Goal: Information Seeking & Learning: Learn about a topic

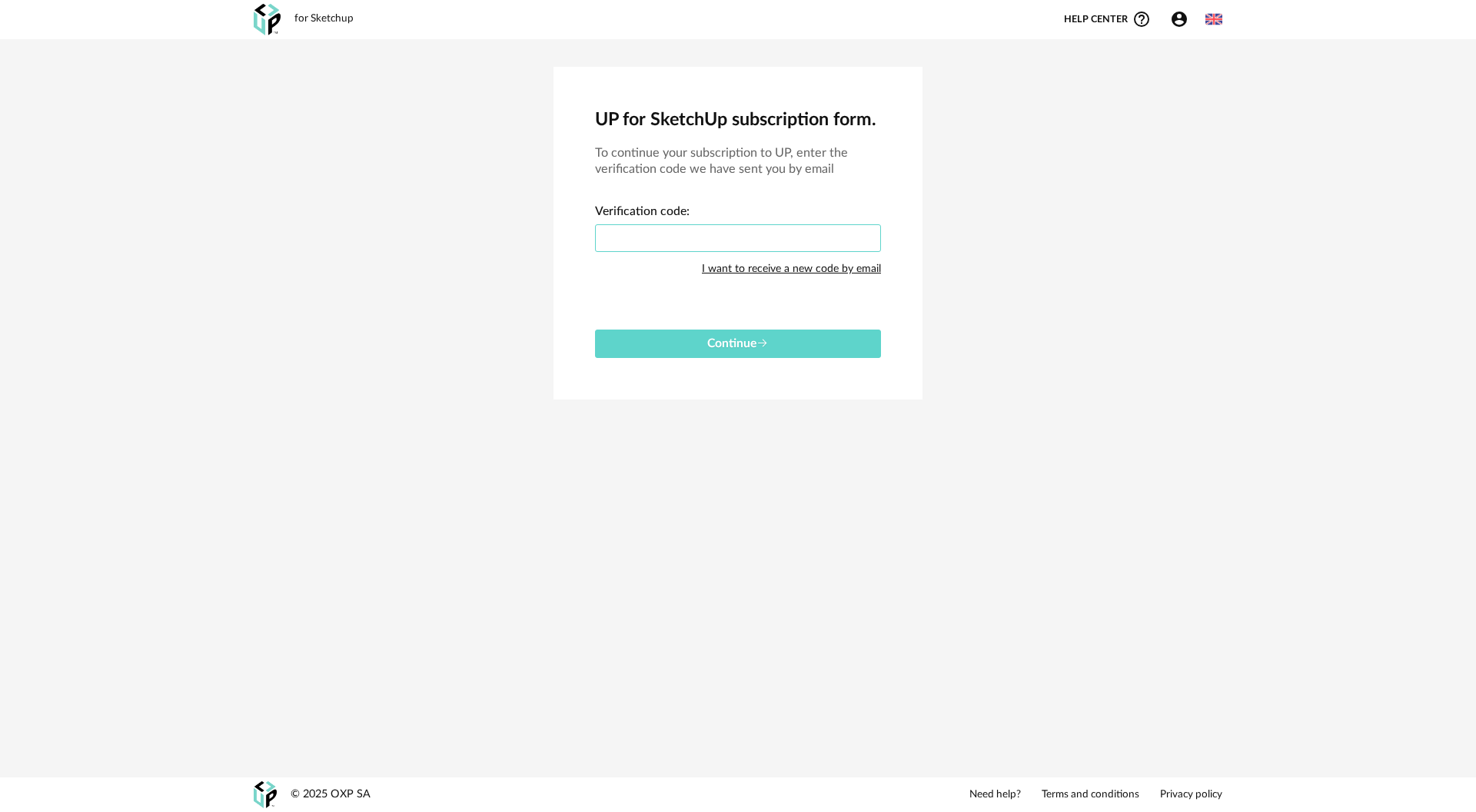
click at [748, 225] on input "text" at bounding box center [738, 238] width 286 height 27
type input "****"
click at [595, 330] on button "Continue" at bounding box center [738, 344] width 286 height 28
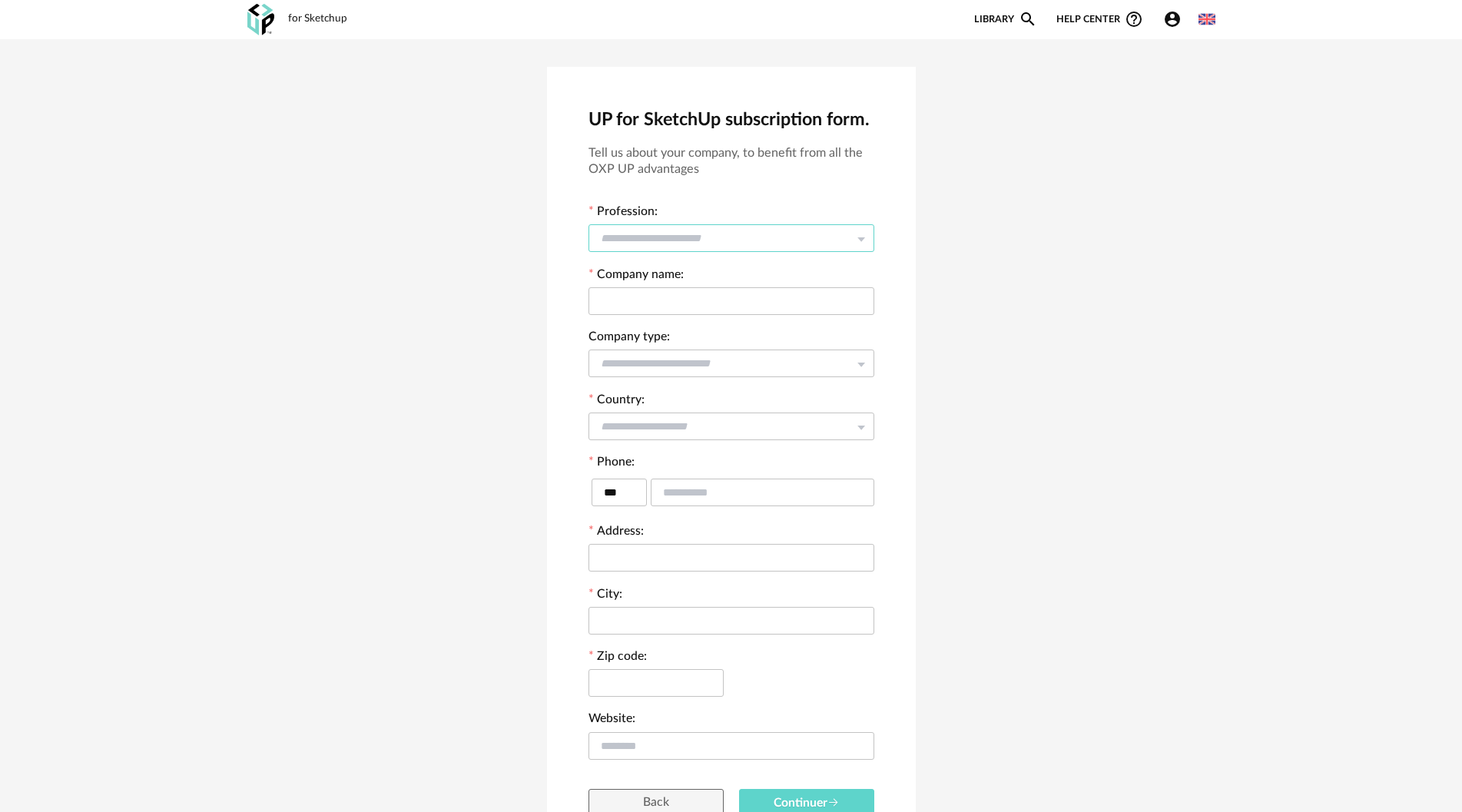
click at [748, 225] on input "text" at bounding box center [731, 238] width 286 height 27
click at [676, 287] on li "Architect" at bounding box center [738, 281] width 297 height 27
type input "*********"
click at [692, 293] on input "text" at bounding box center [731, 302] width 286 height 27
type input "*****"
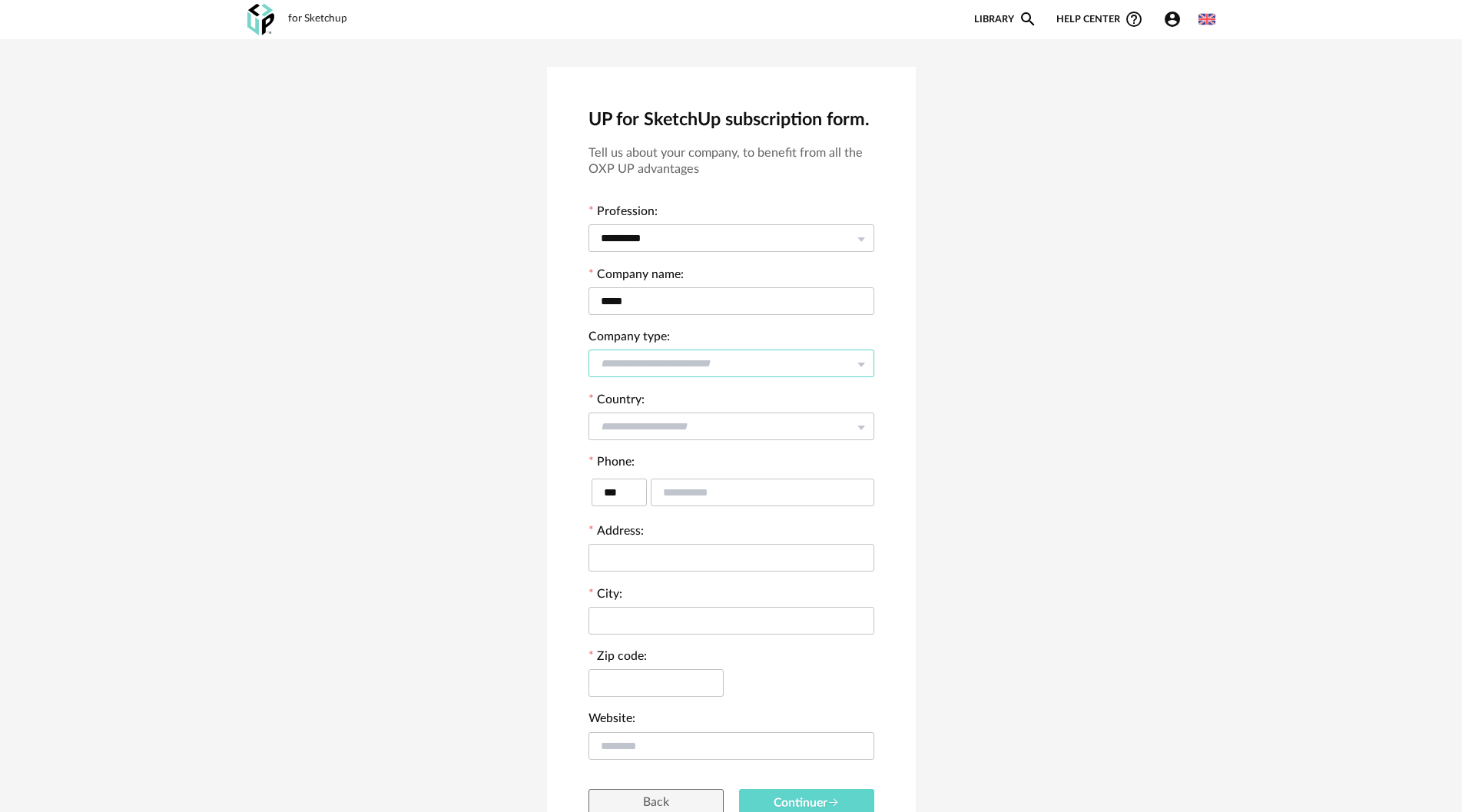
click at [678, 363] on input "text" at bounding box center [731, 363] width 286 height 27
click at [693, 411] on li "Freelancer" at bounding box center [738, 406] width 297 height 27
type input "**********"
click at [664, 426] on input "text" at bounding box center [731, 426] width 286 height 27
click at [678, 461] on li "Saudi Arabia" at bounding box center [738, 468] width 297 height 27
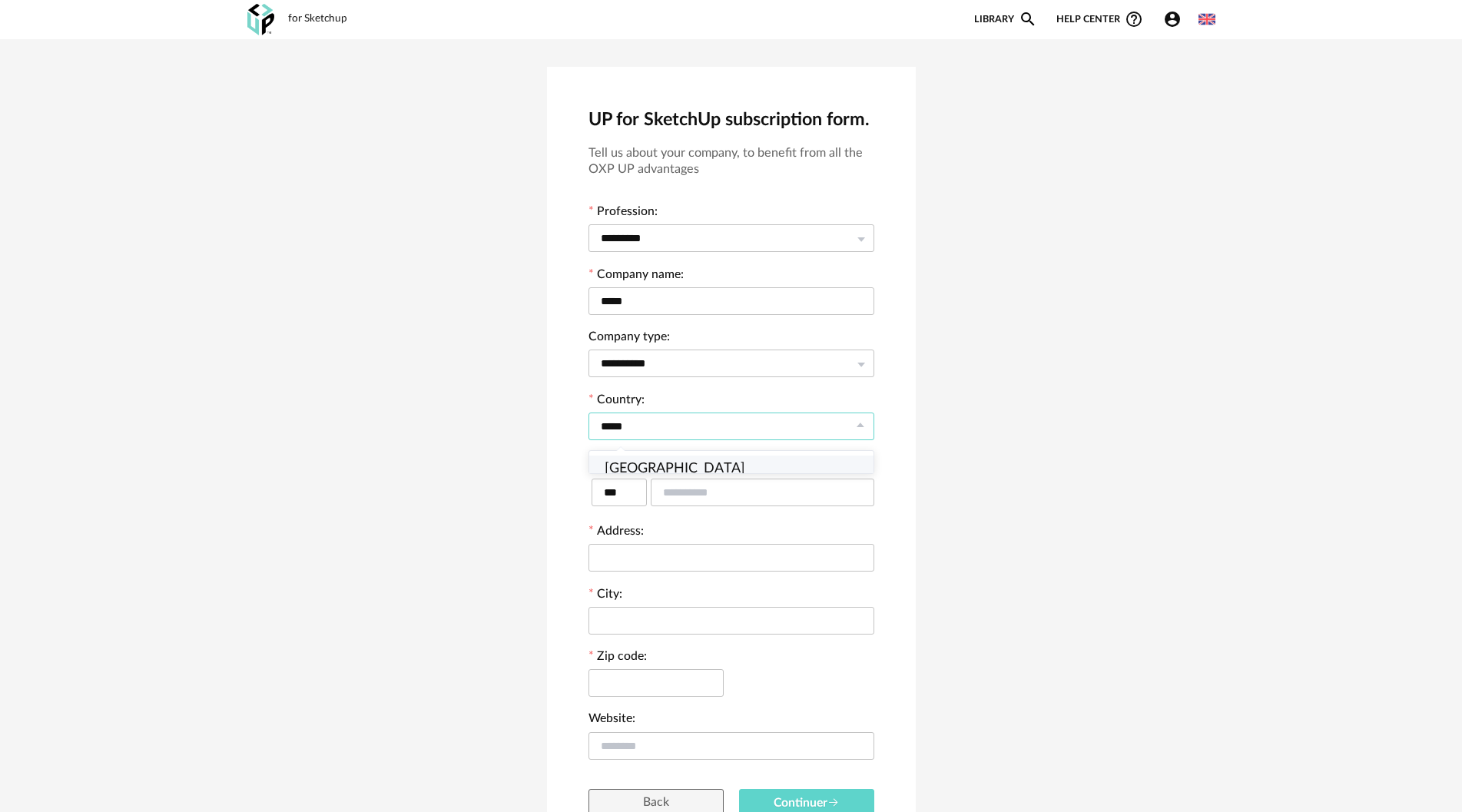
type input "**********"
type input "****"
click at [696, 490] on input "text" at bounding box center [763, 492] width 224 height 27
type input "*"
type input "*********"
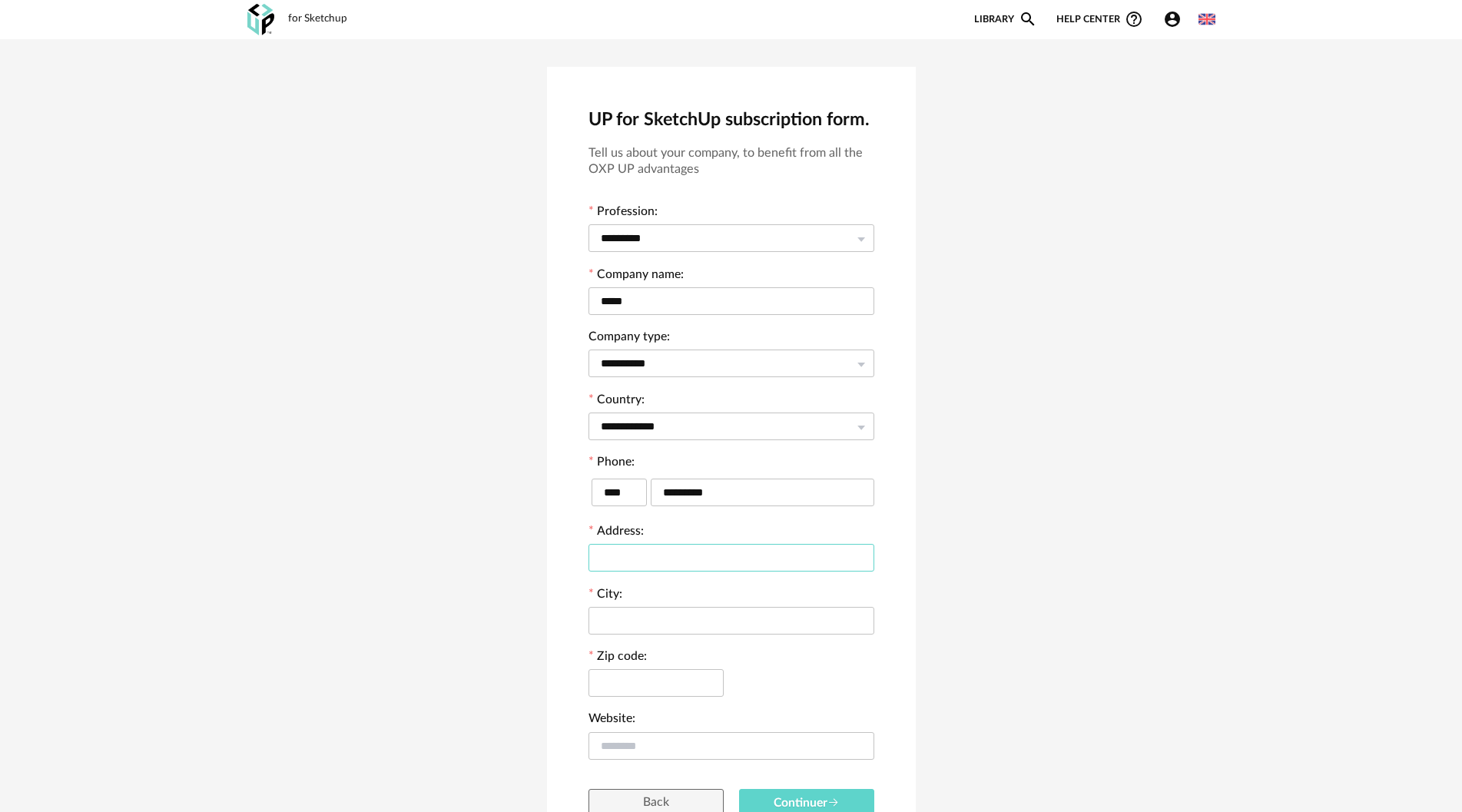
click at [634, 562] on input "text" at bounding box center [731, 558] width 286 height 27
type input "****"
click at [638, 617] on input "text" at bounding box center [731, 620] width 286 height 27
type input "******"
click at [653, 676] on input "text" at bounding box center [656, 683] width 136 height 27
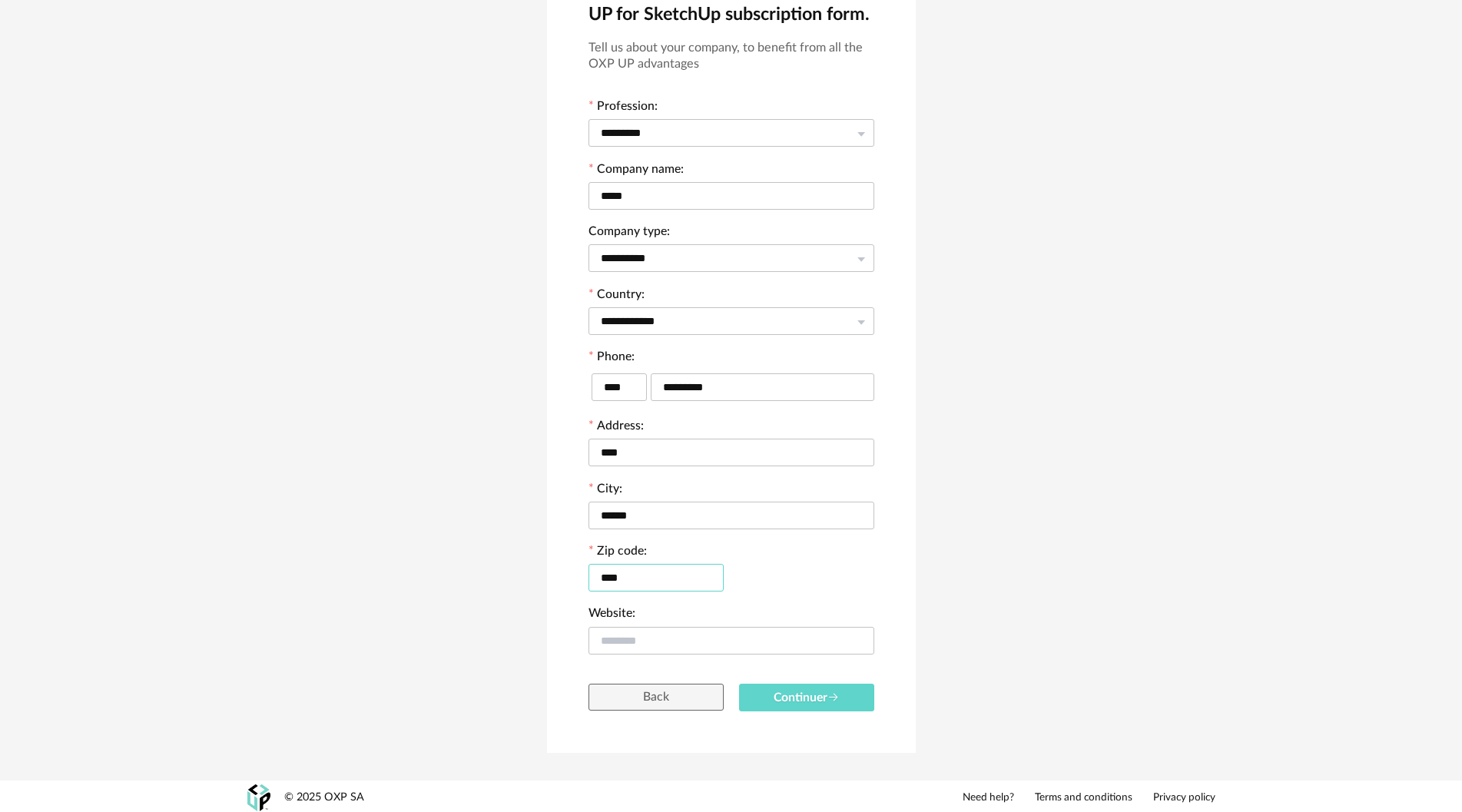
scroll to position [108, 0]
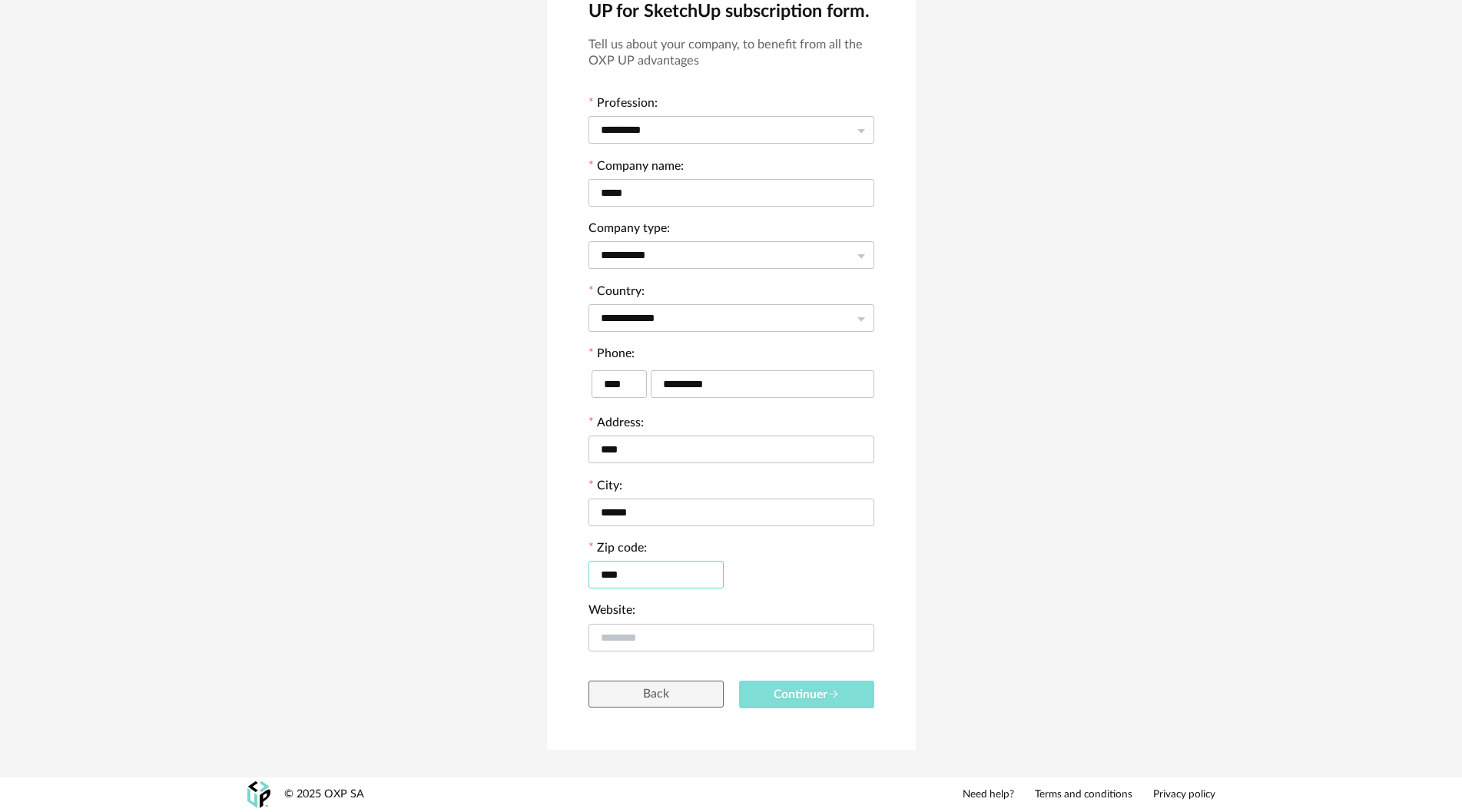
type input "****"
click at [801, 697] on span "Continuer" at bounding box center [807, 694] width 66 height 12
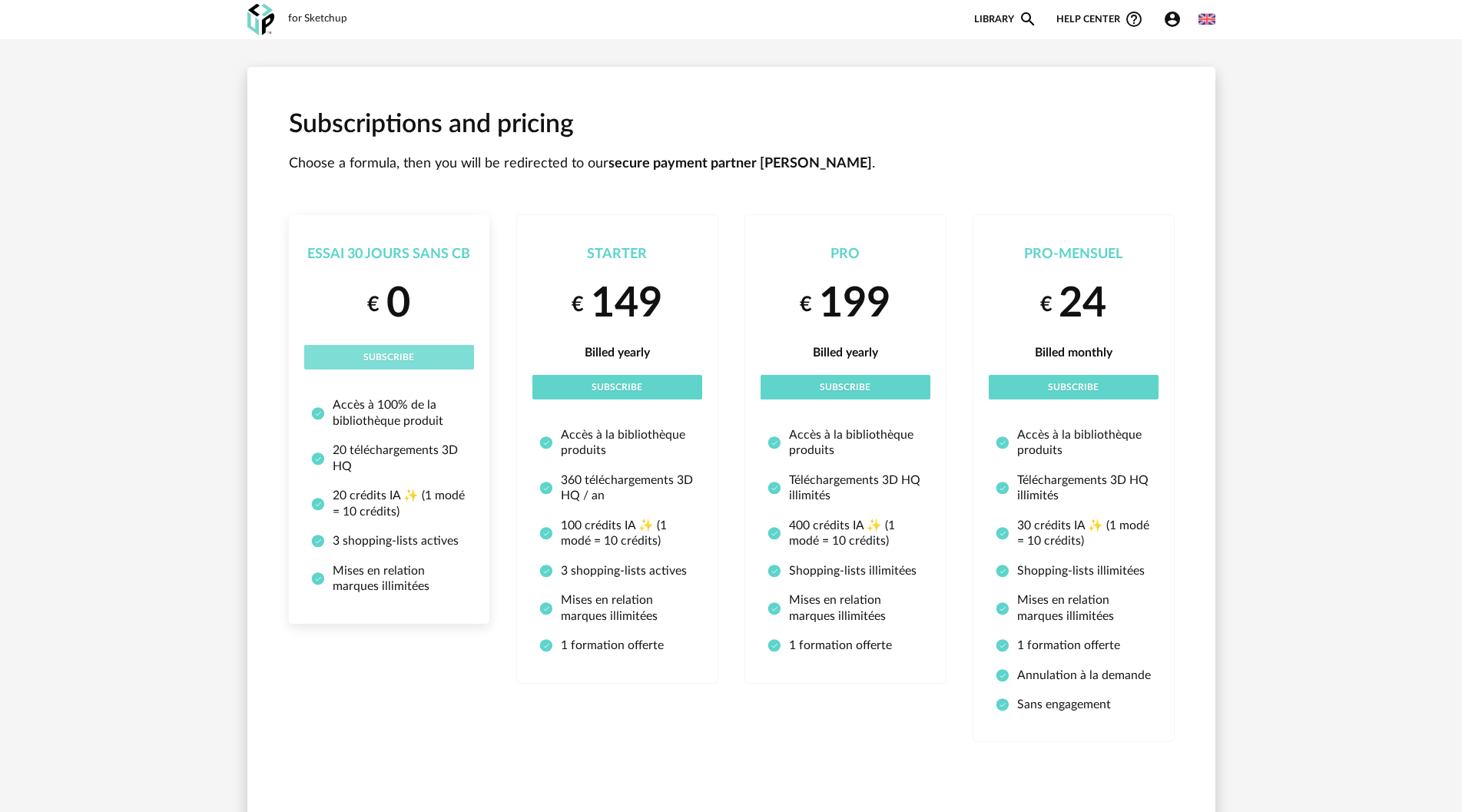
click at [425, 362] on button "Subscribe" at bounding box center [389, 357] width 170 height 25
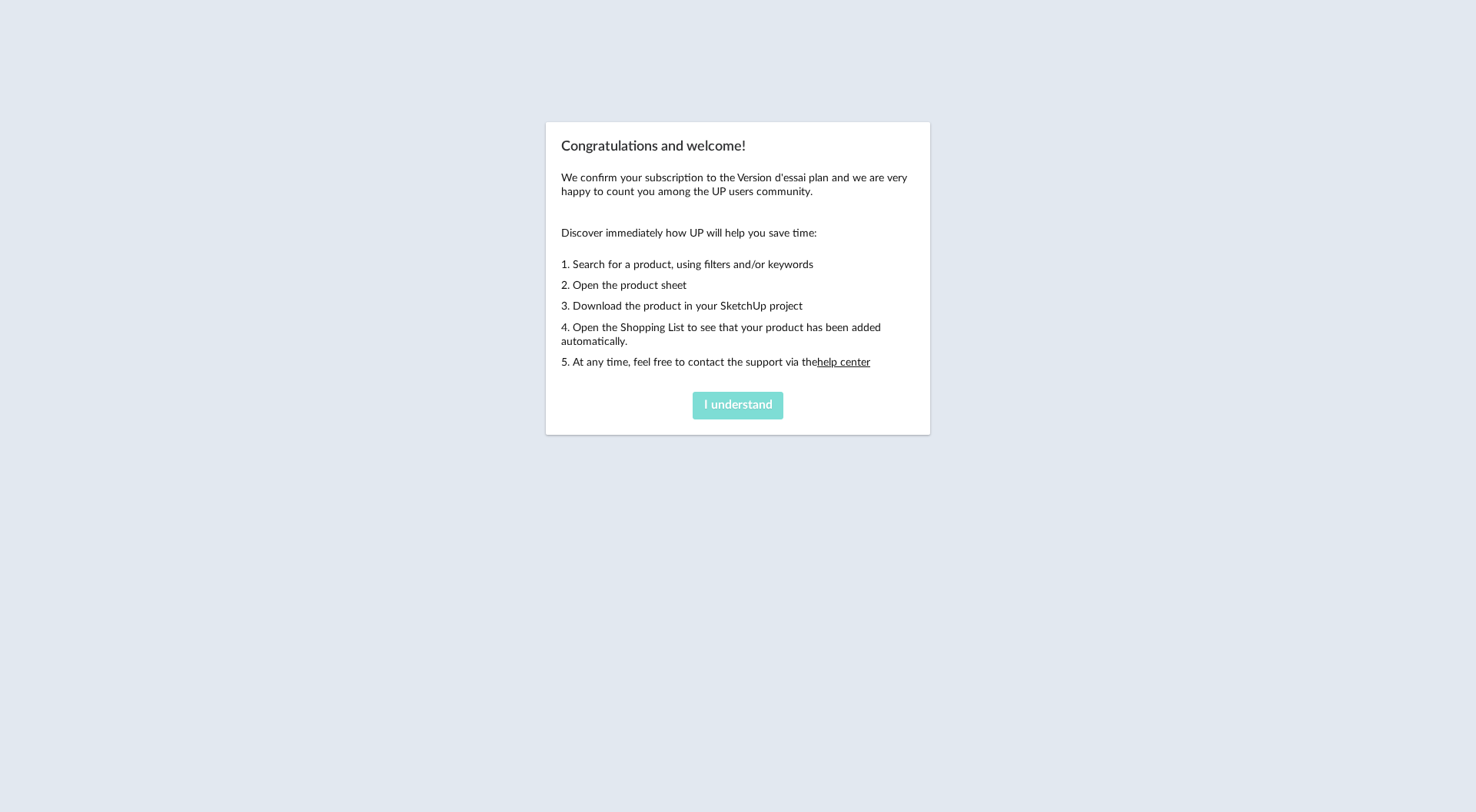
click at [748, 411] on span "I understand" at bounding box center [738, 404] width 69 height 12
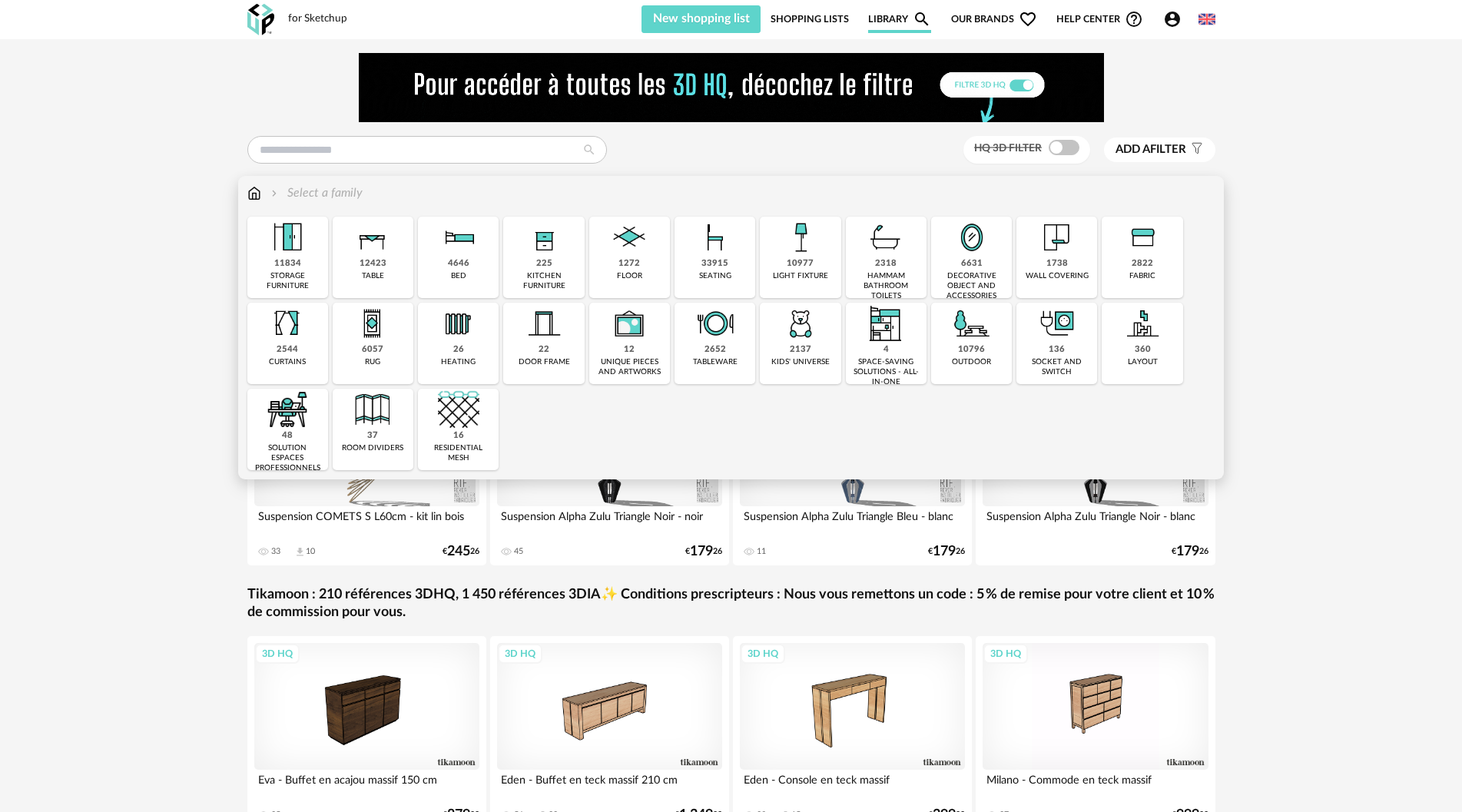
click at [288, 421] on img at bounding box center [287, 409] width 41 height 41
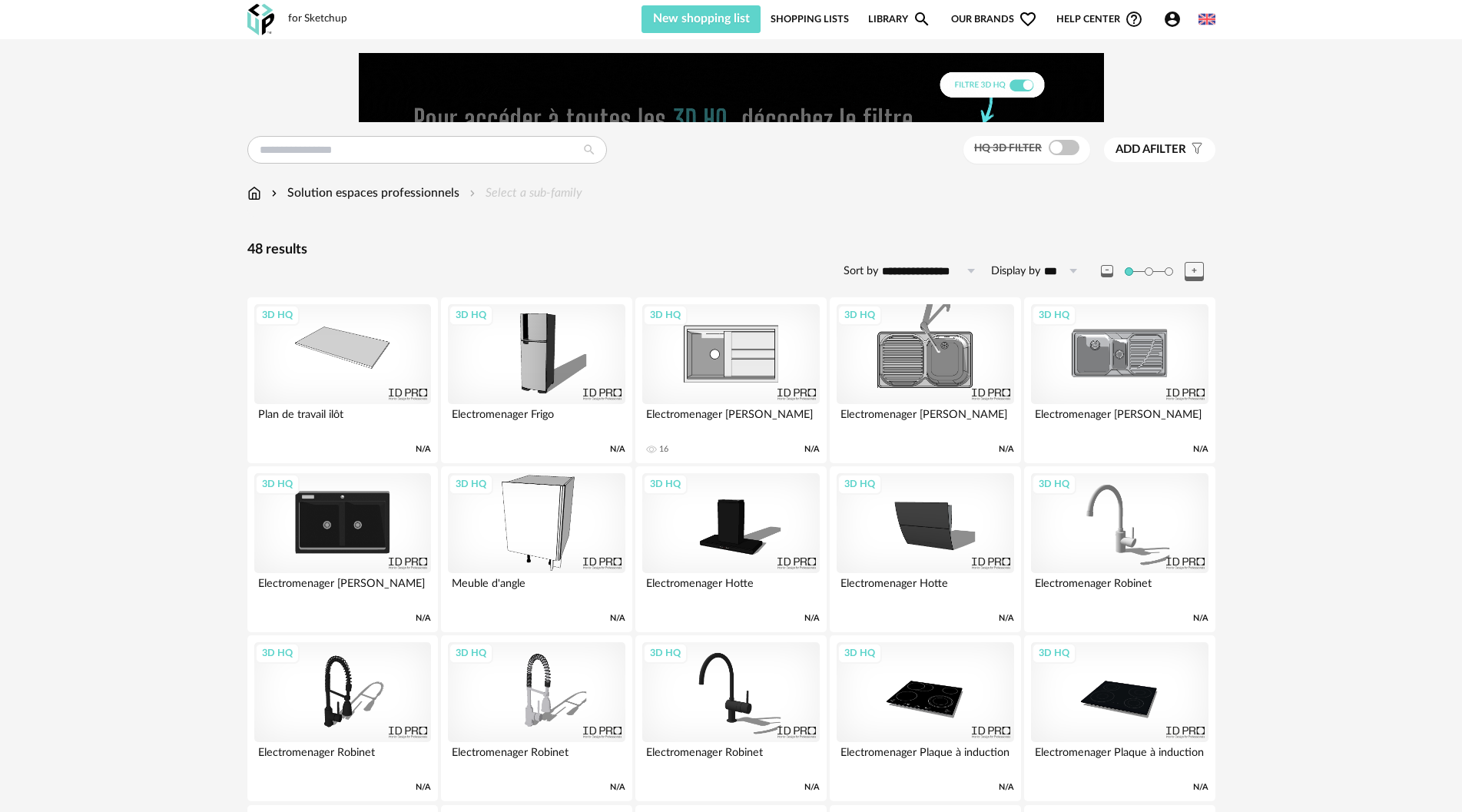
click at [910, 359] on div "3D HQ" at bounding box center [925, 354] width 177 height 100
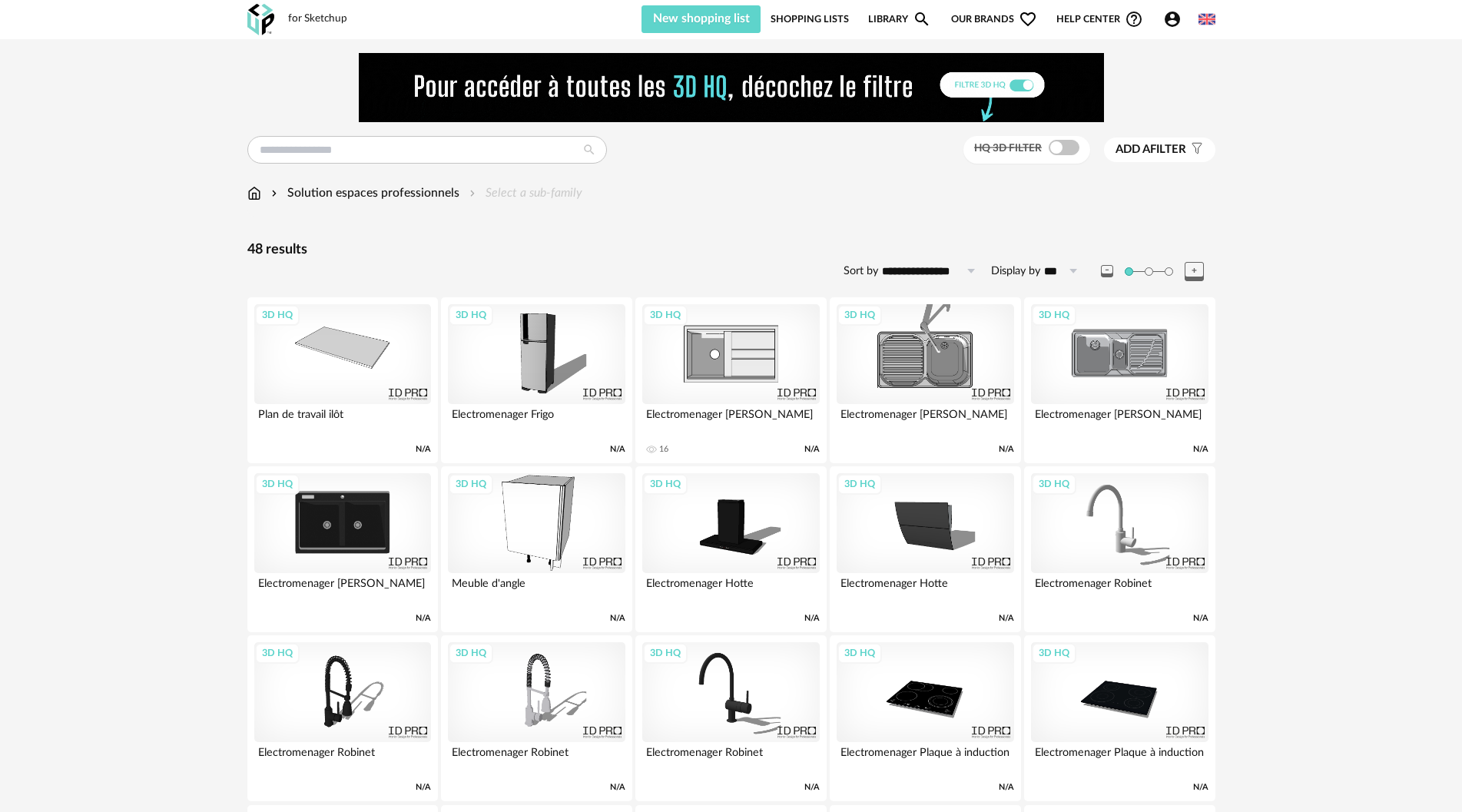
click at [252, 17] on img at bounding box center [260, 19] width 27 height 31
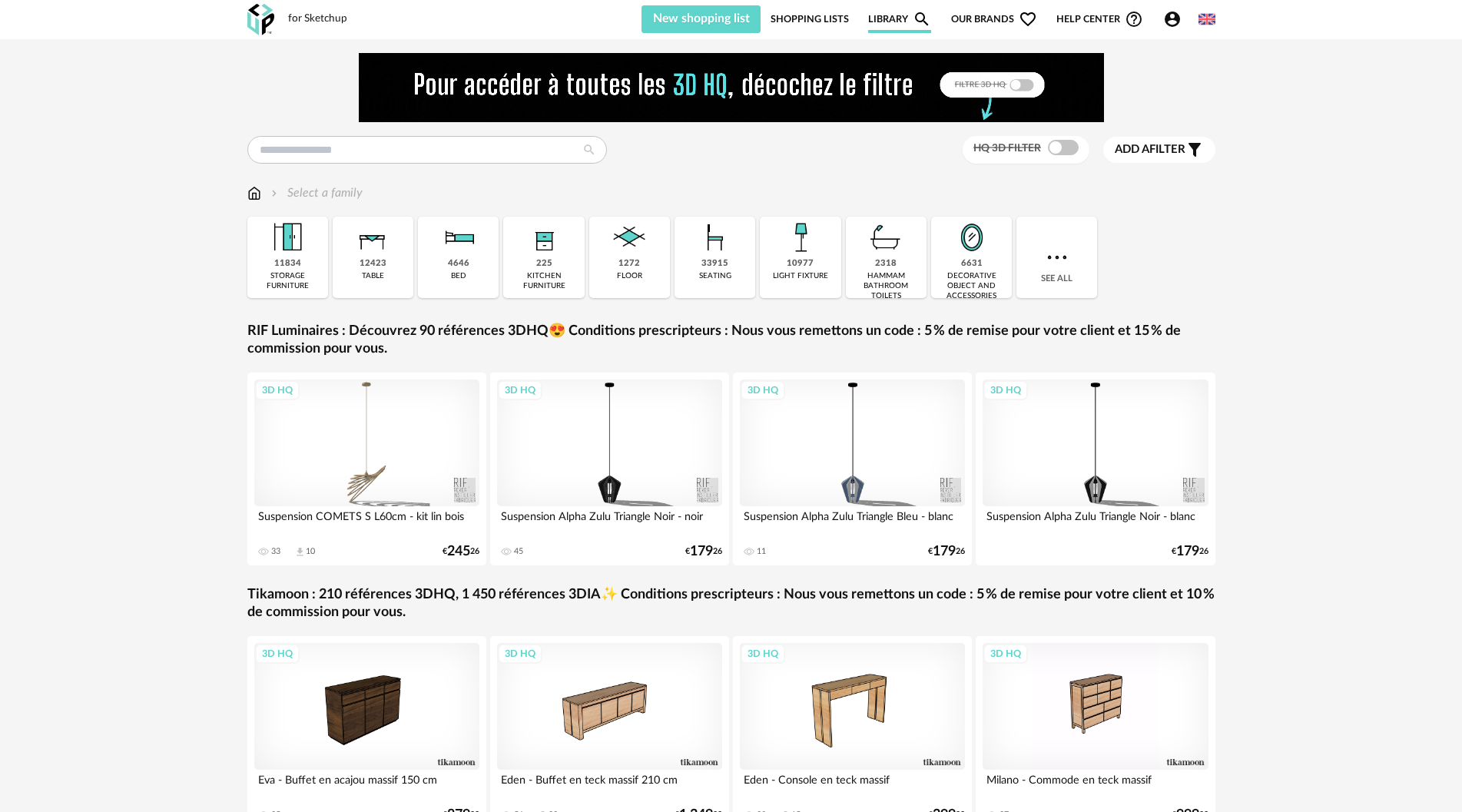
click at [453, 257] on img at bounding box center [458, 236] width 41 height 41
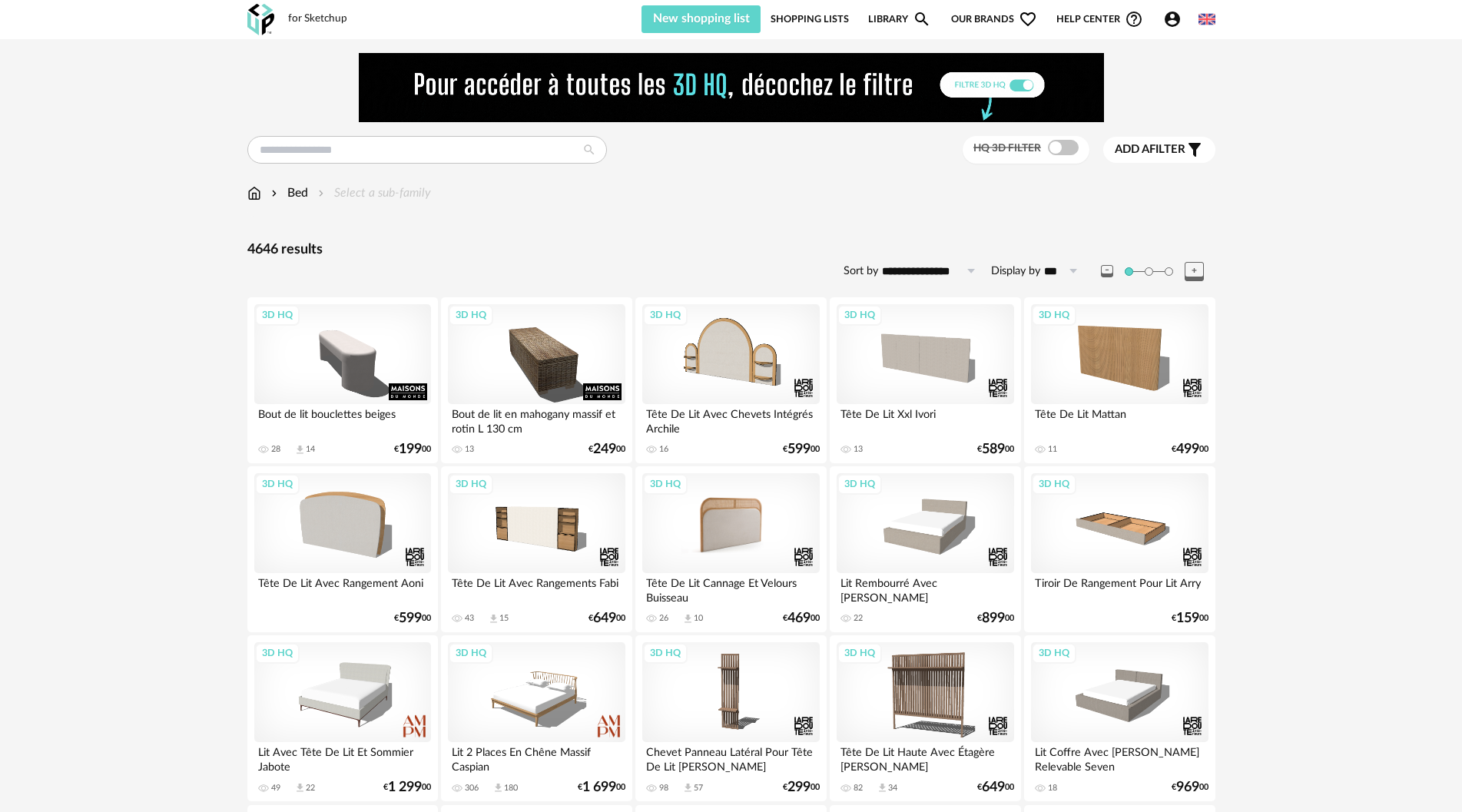
click at [733, 535] on div "3D HQ" at bounding box center [731, 522] width 177 height 100
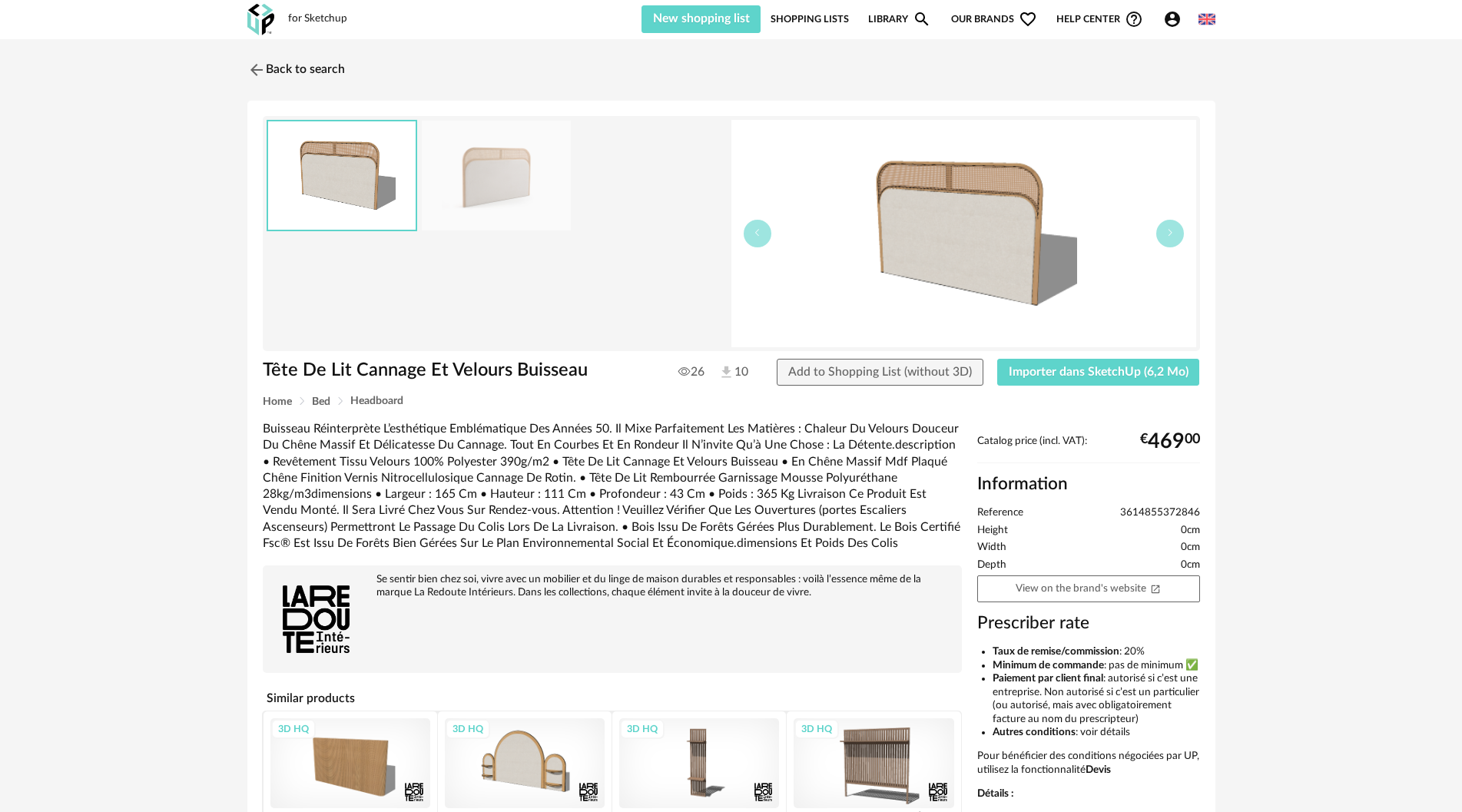
click at [1217, 20] on div "for Sketchup New shopping list Update my Shopping List Refresh icon Shopping Li…" at bounding box center [731, 19] width 996 height 39
click at [1209, 18] on img at bounding box center [1207, 19] width 16 height 16
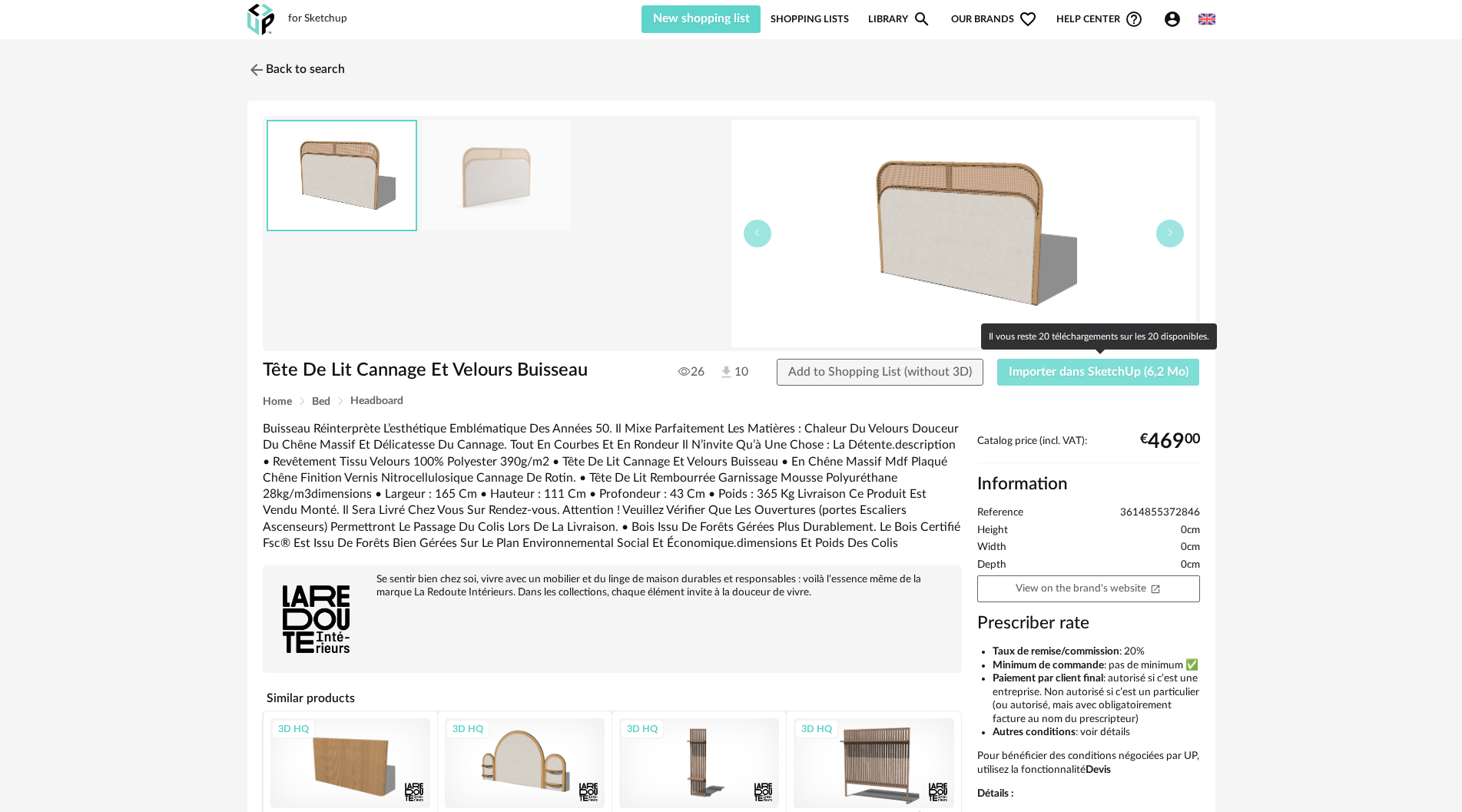
click at [1078, 369] on span "Importer dans SketchUp (6,2 Mo)" at bounding box center [1099, 371] width 180 height 12
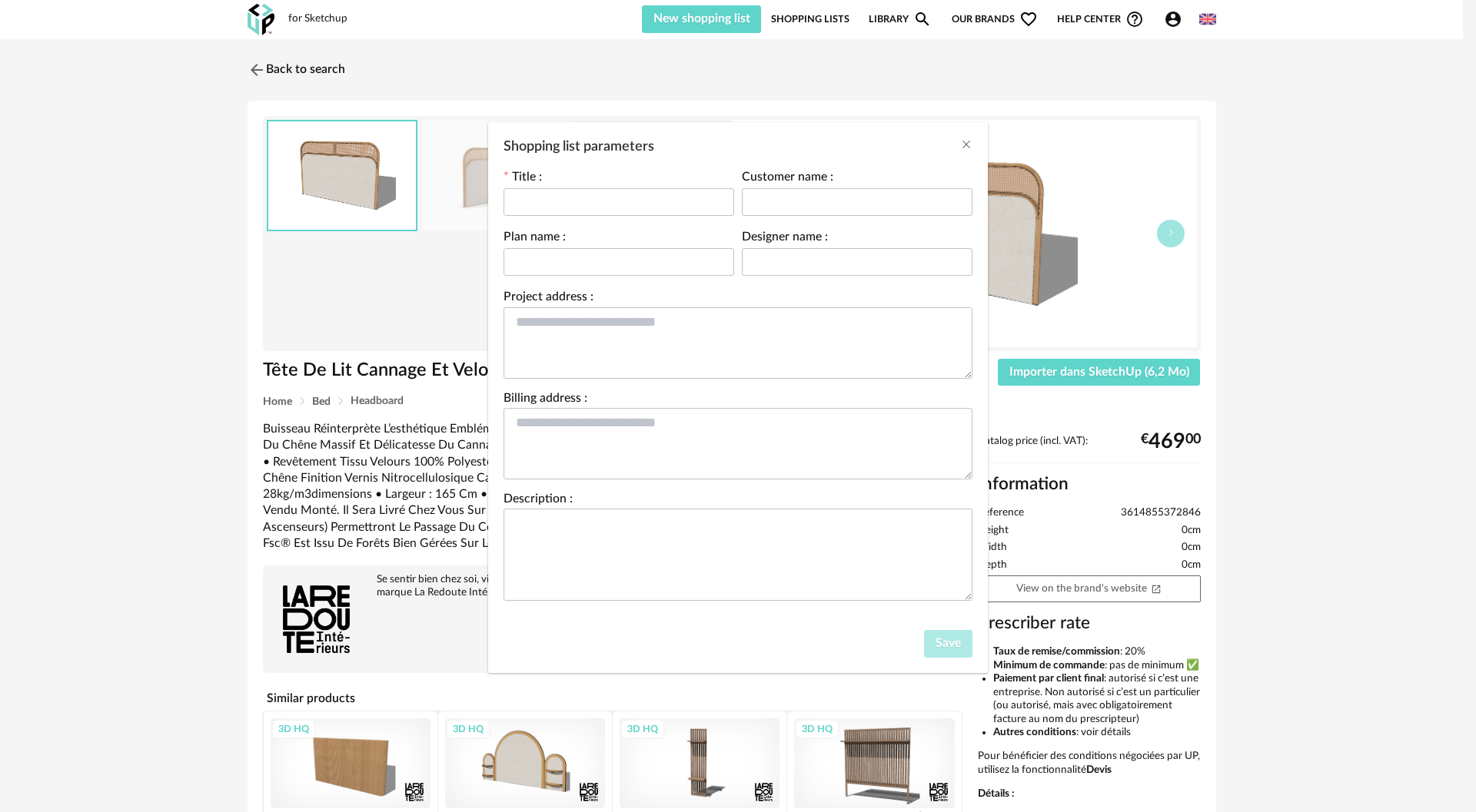
click at [1305, 288] on div "Shopping list parameters Title : Customer name : Plan name : Designer name : Pr…" at bounding box center [738, 406] width 1476 height 812
click at [963, 147] on icon "Close" at bounding box center [965, 144] width 12 height 12
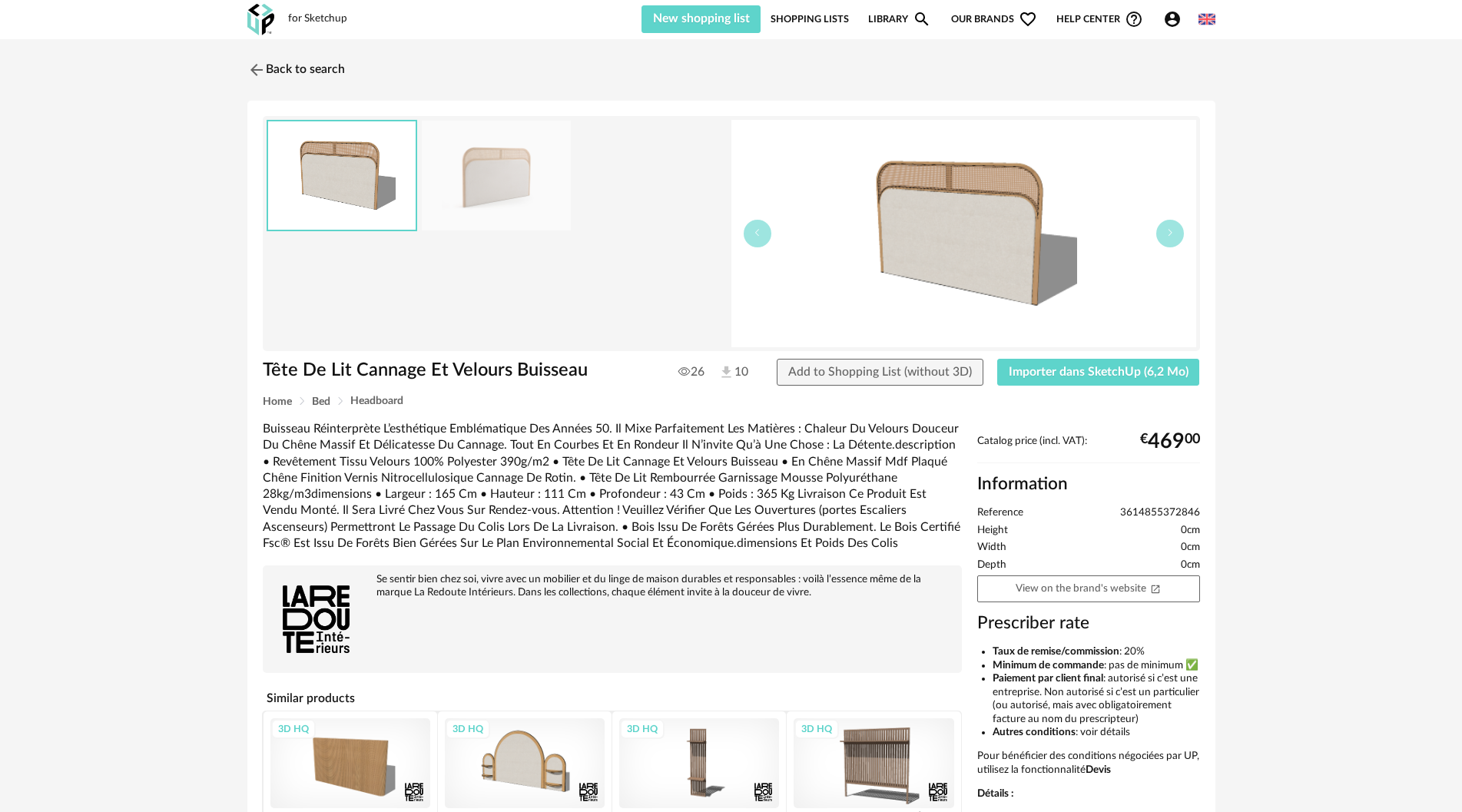
click at [550, 425] on div at bounding box center [612, 486] width 699 height 131
click at [762, 244] on button "button" at bounding box center [758, 234] width 27 height 27
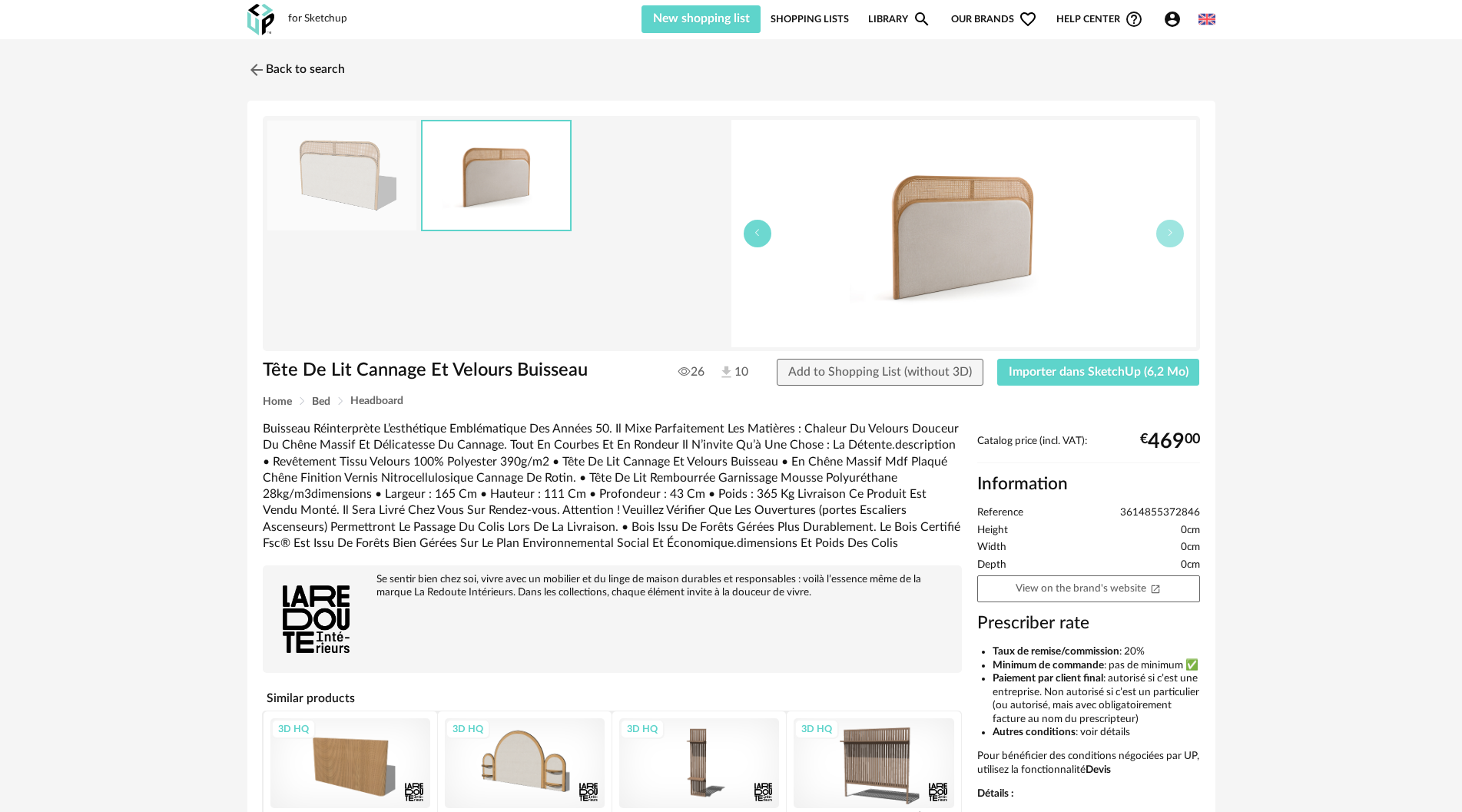
click at [762, 244] on button "button" at bounding box center [758, 234] width 27 height 27
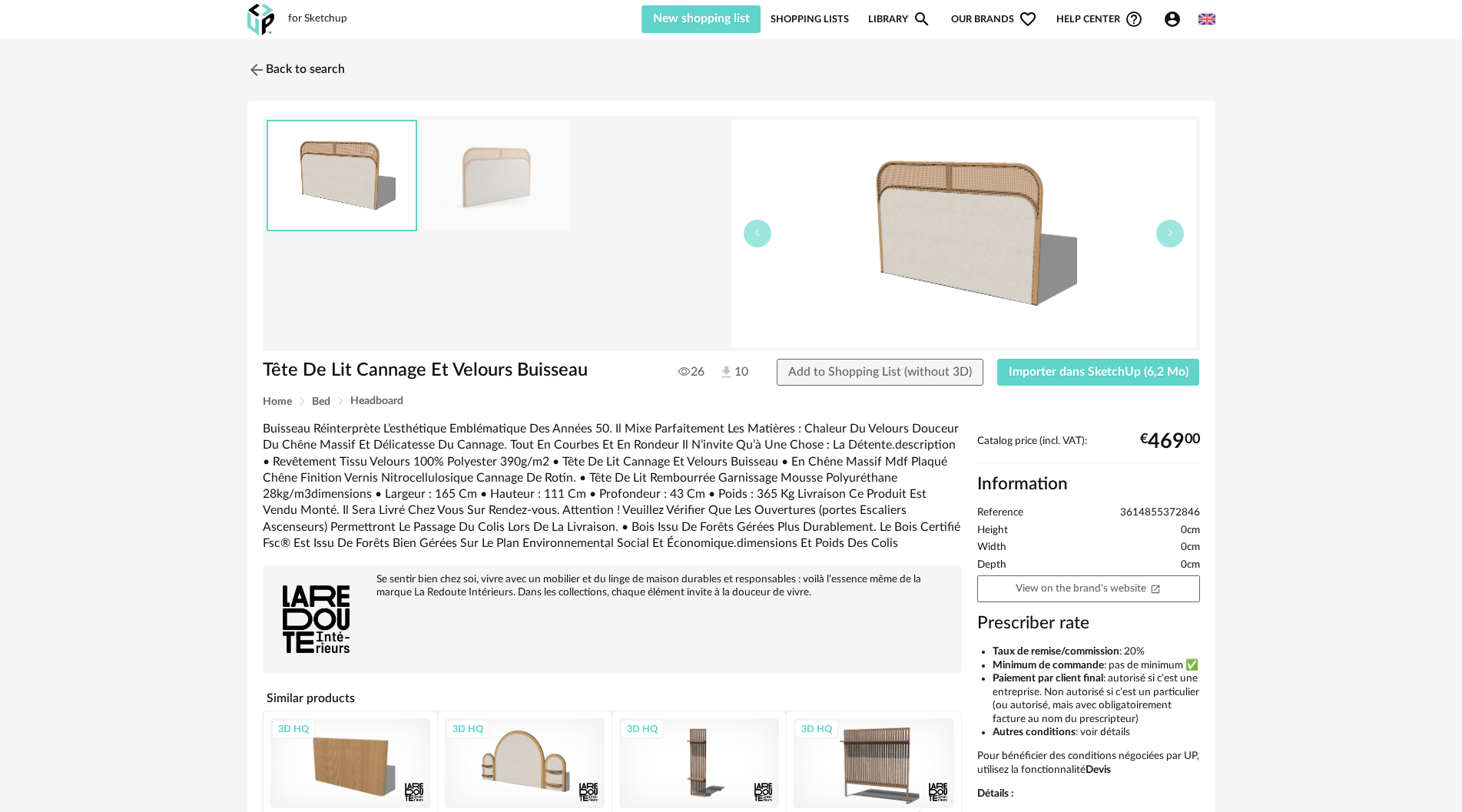
click at [736, 373] on span "10" at bounding box center [733, 372] width 30 height 16
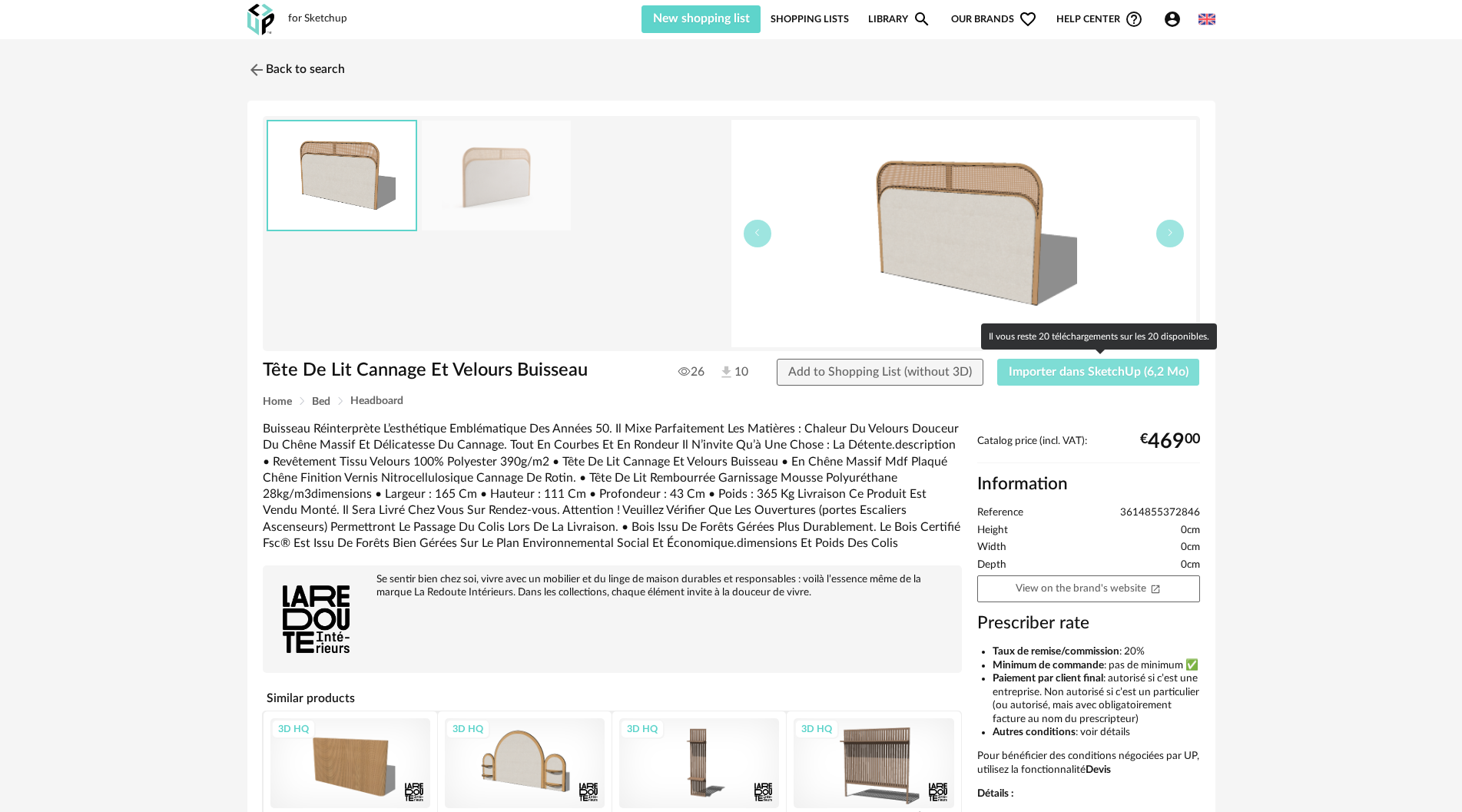
click at [1115, 373] on span "Importer dans SketchUp (6,2 Mo)" at bounding box center [1099, 371] width 180 height 12
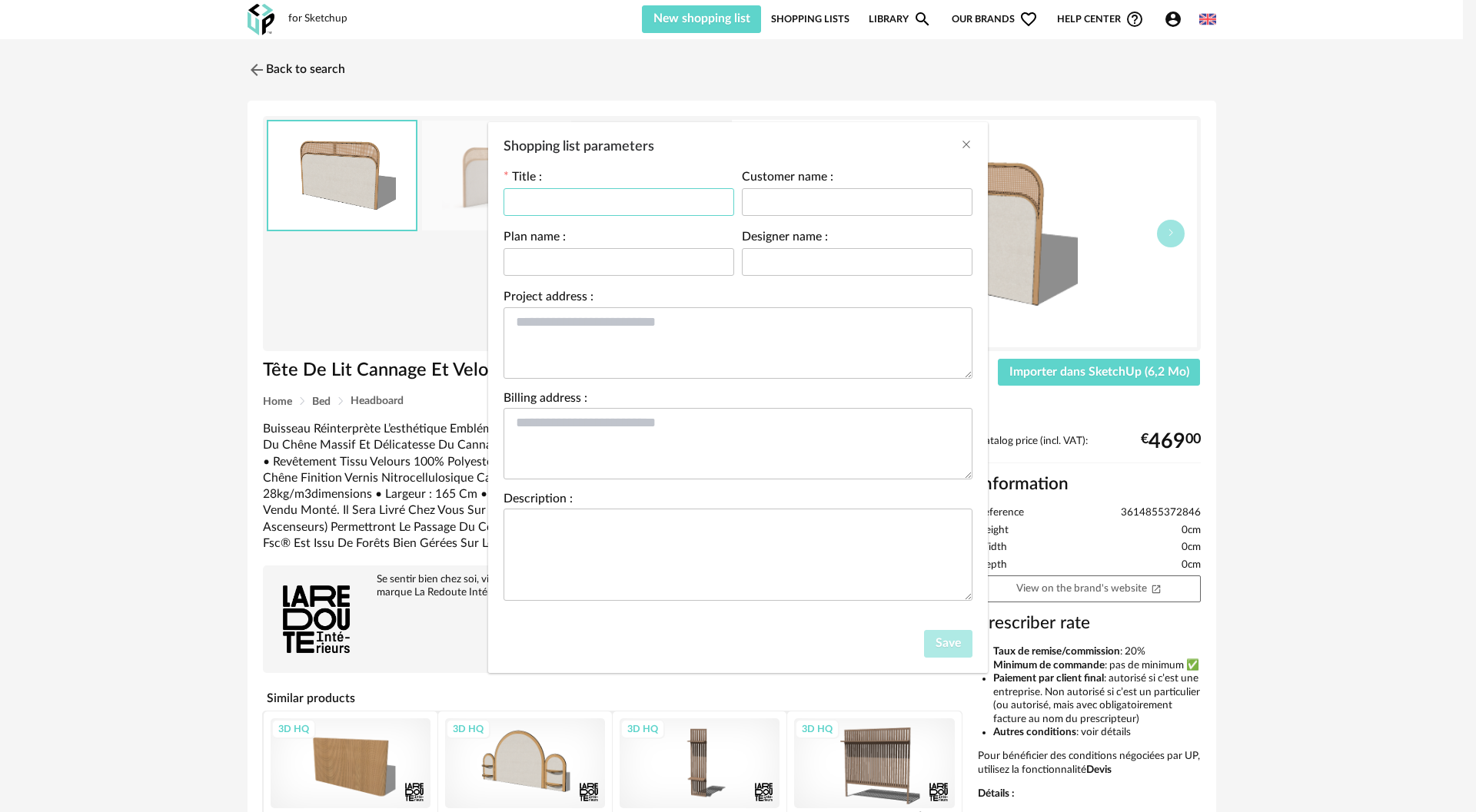
click at [554, 210] on input "Shopping list parameters" at bounding box center [619, 202] width 231 height 27
click at [963, 147] on icon "Close" at bounding box center [965, 144] width 12 height 12
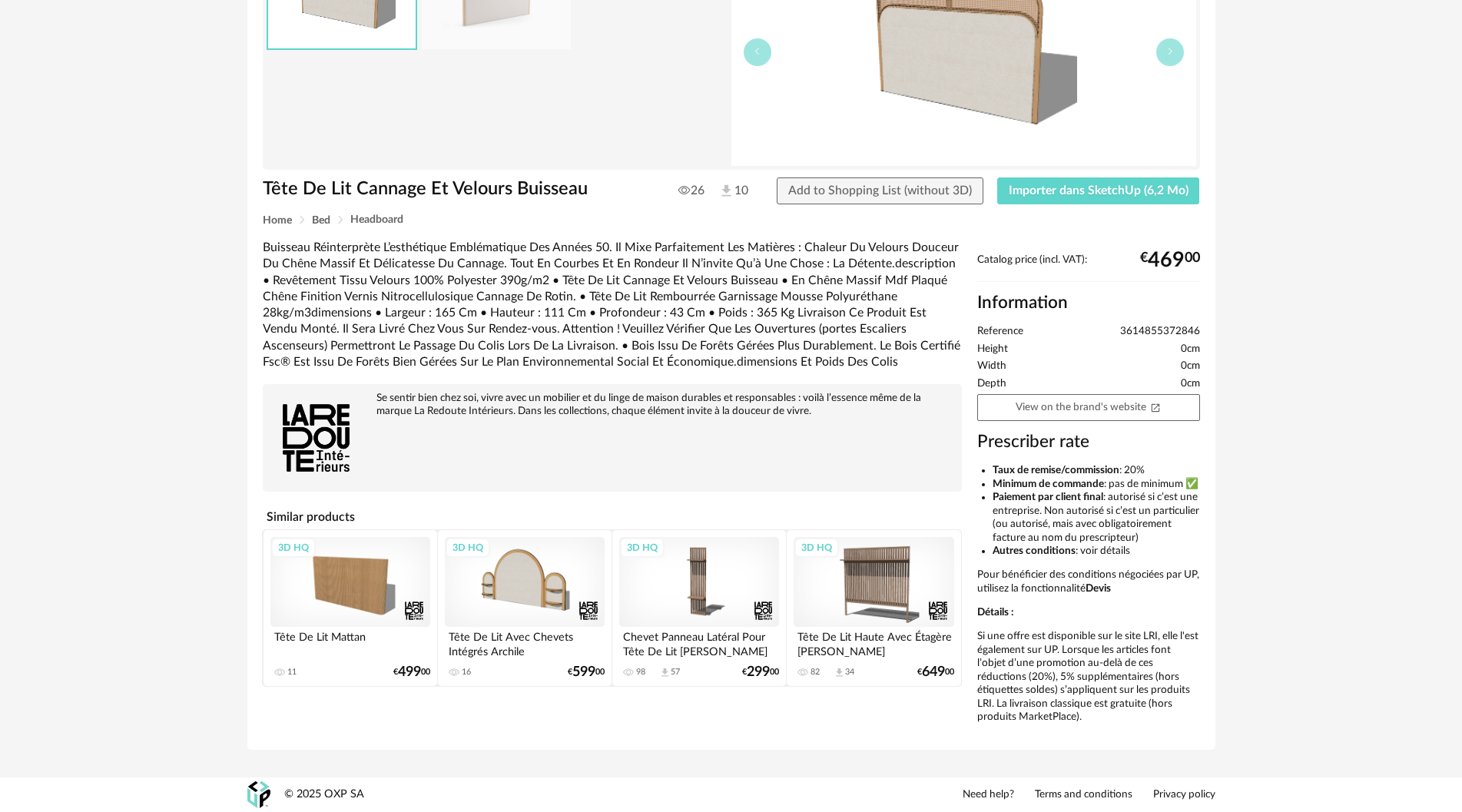
scroll to position [208, 0]
click at [1107, 394] on link "View on the brand's website Open In New icon" at bounding box center [1088, 407] width 223 height 27
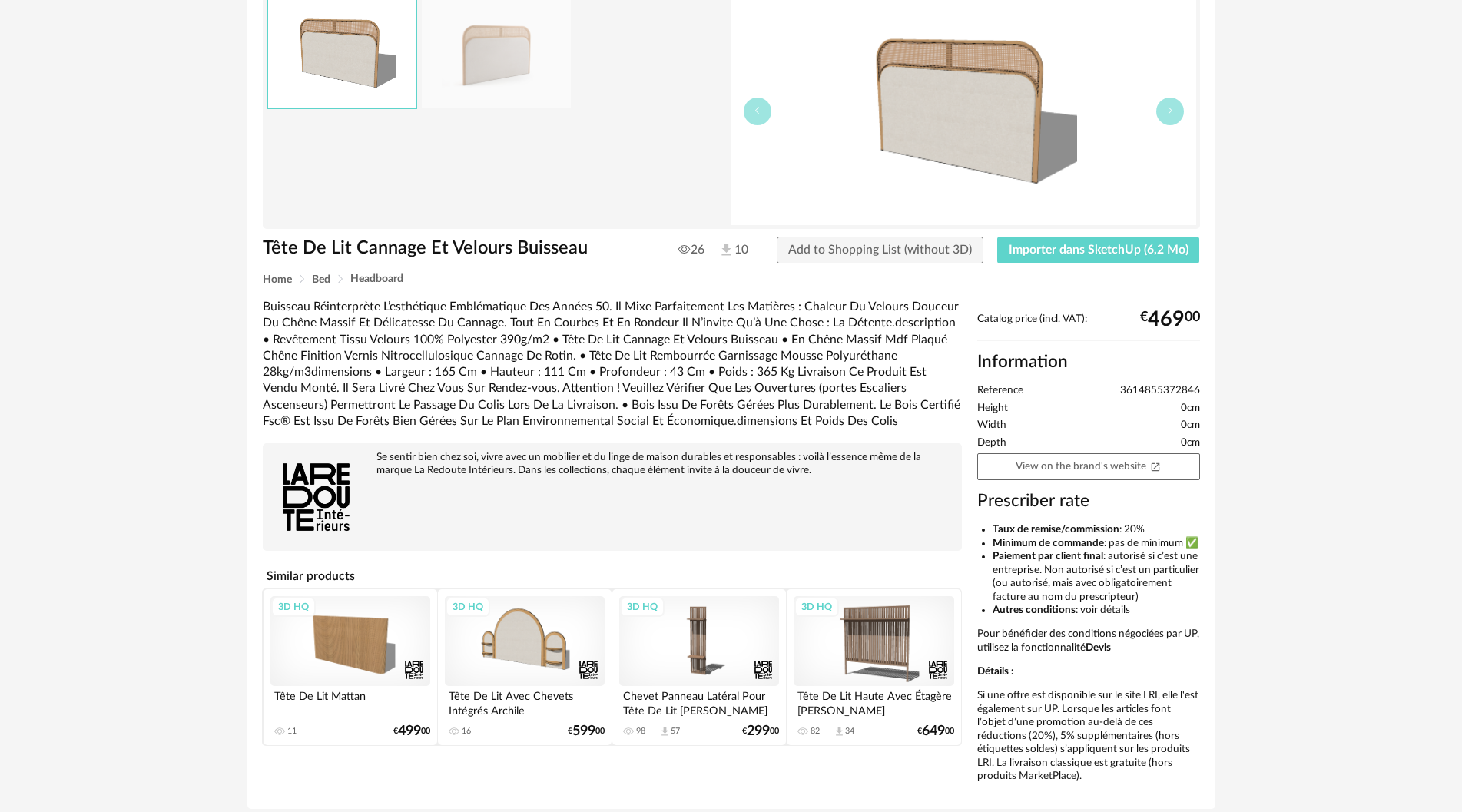
scroll to position [0, 0]
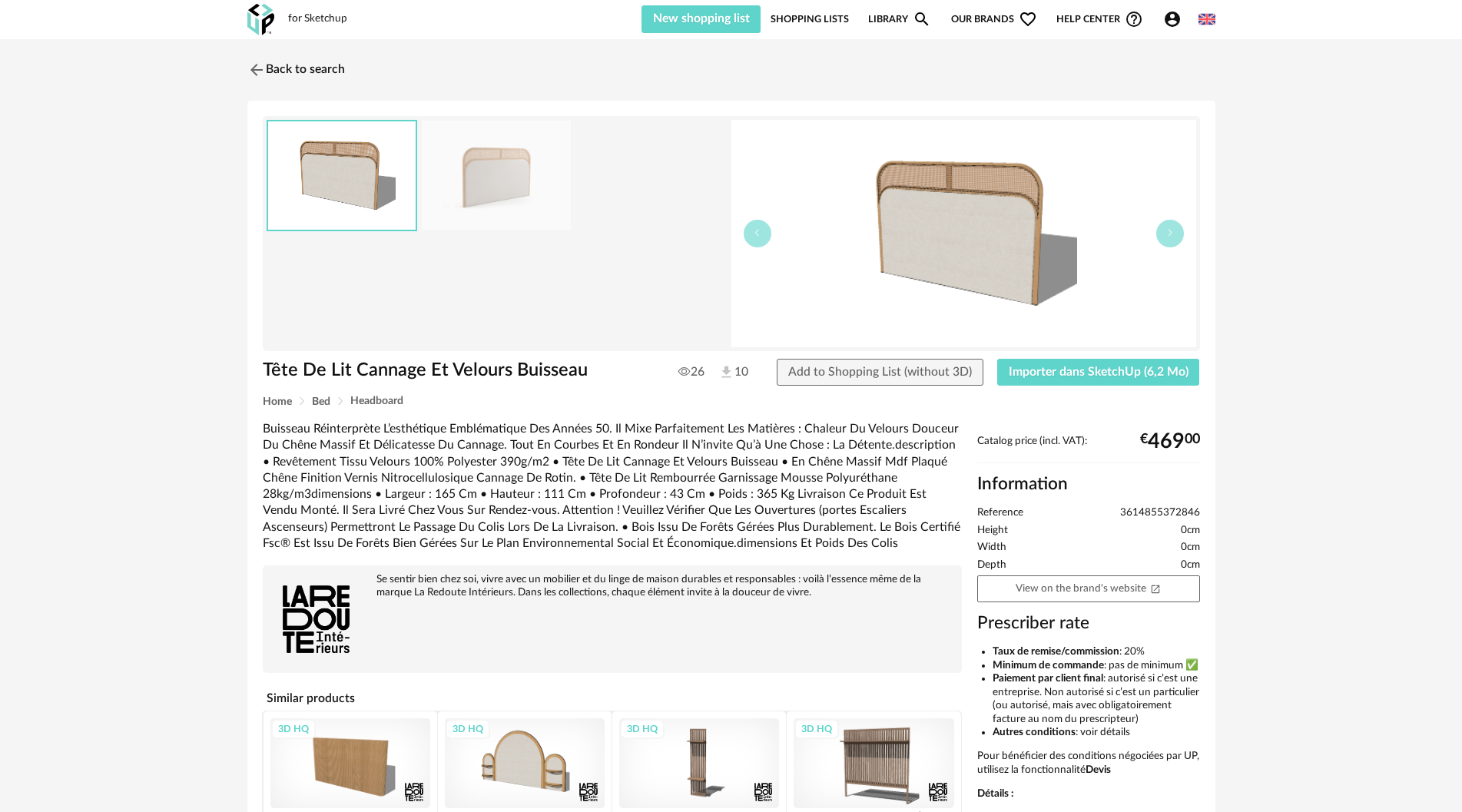
click at [301, 23] on div "for Sketchup" at bounding box center [317, 18] width 60 height 14
click at [300, 62] on link "Back to search" at bounding box center [292, 70] width 97 height 34
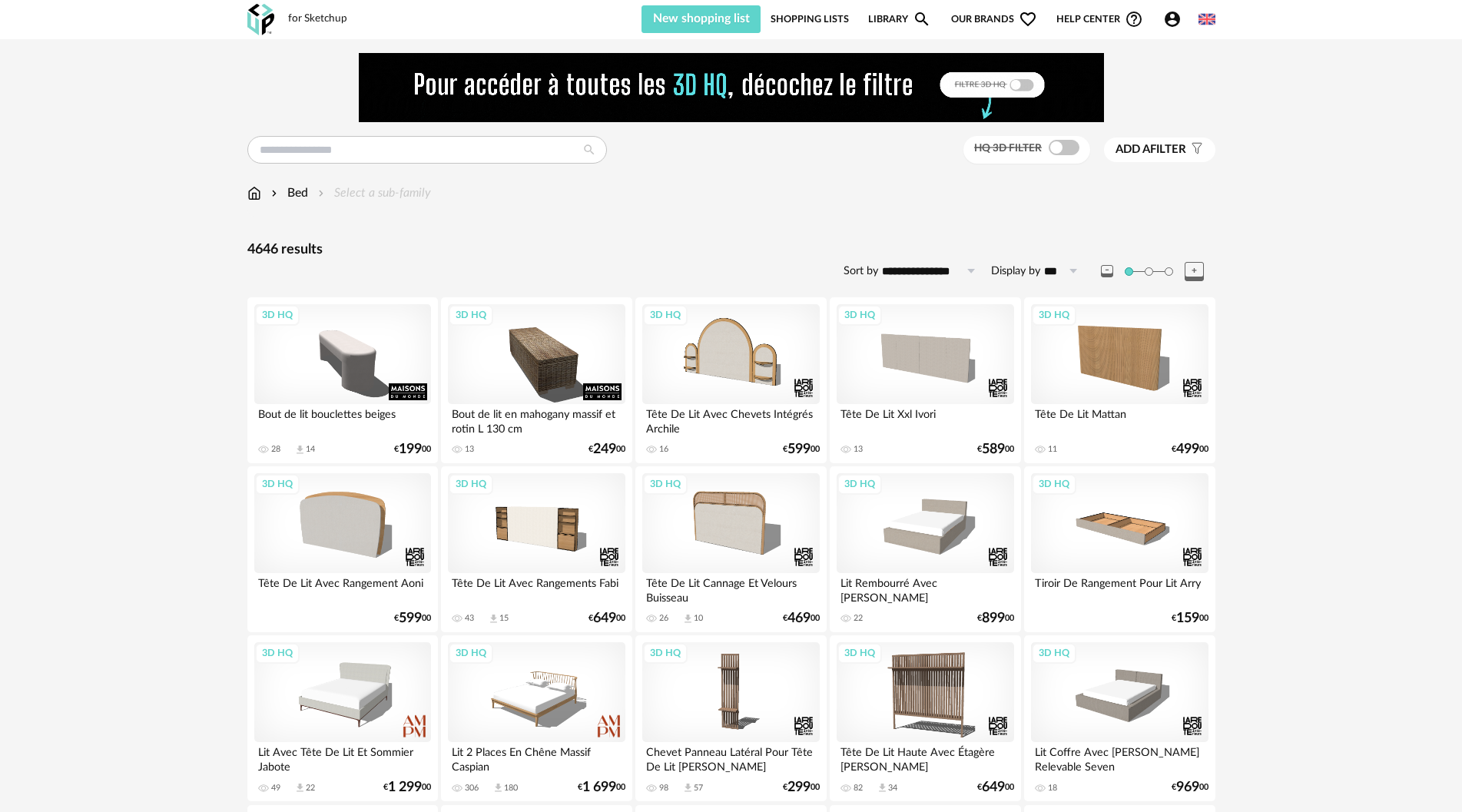
click at [1143, 158] on button "Add a filter s Filter icon" at bounding box center [1160, 149] width 112 height 25
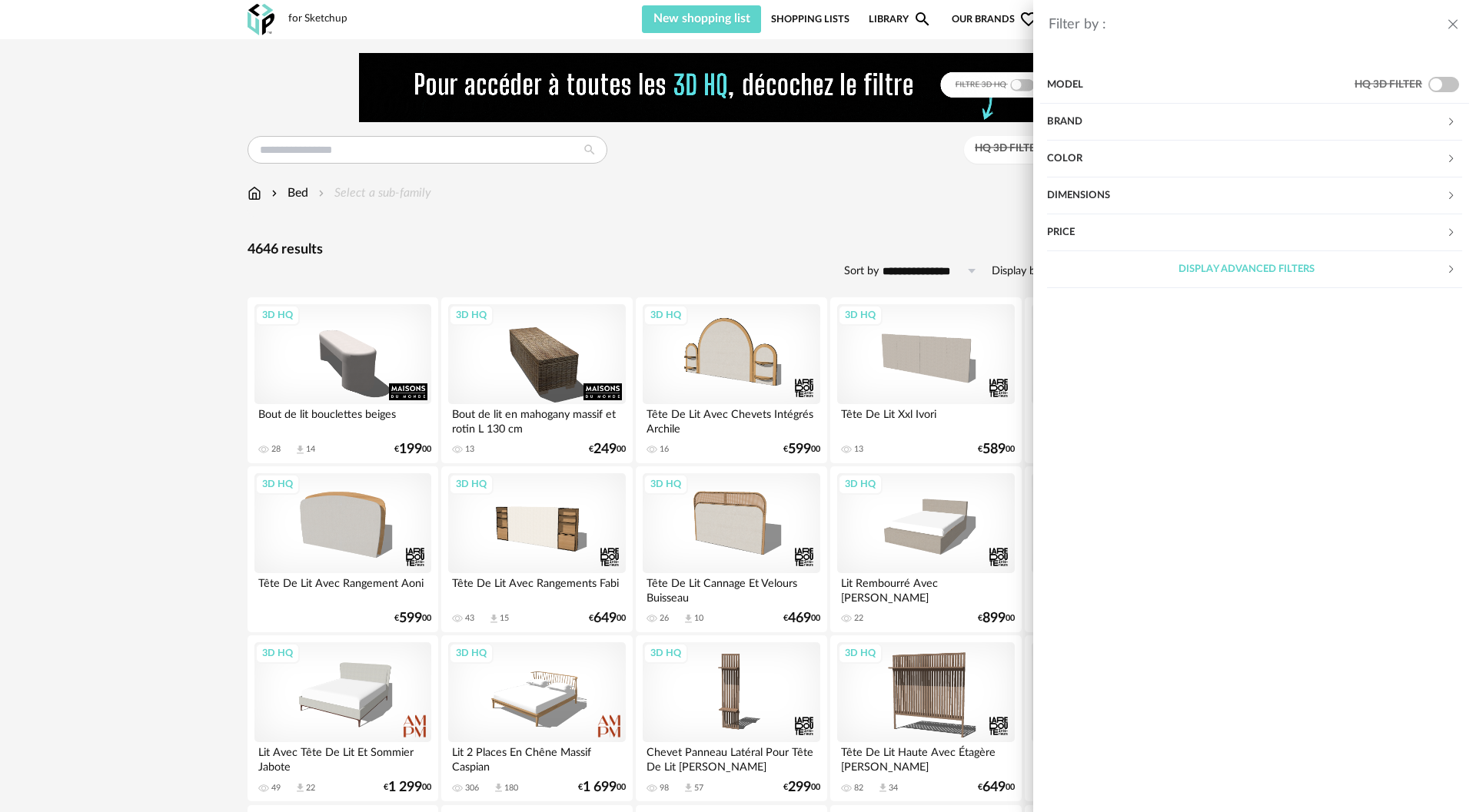
click at [1119, 227] on div "Price" at bounding box center [1246, 233] width 399 height 37
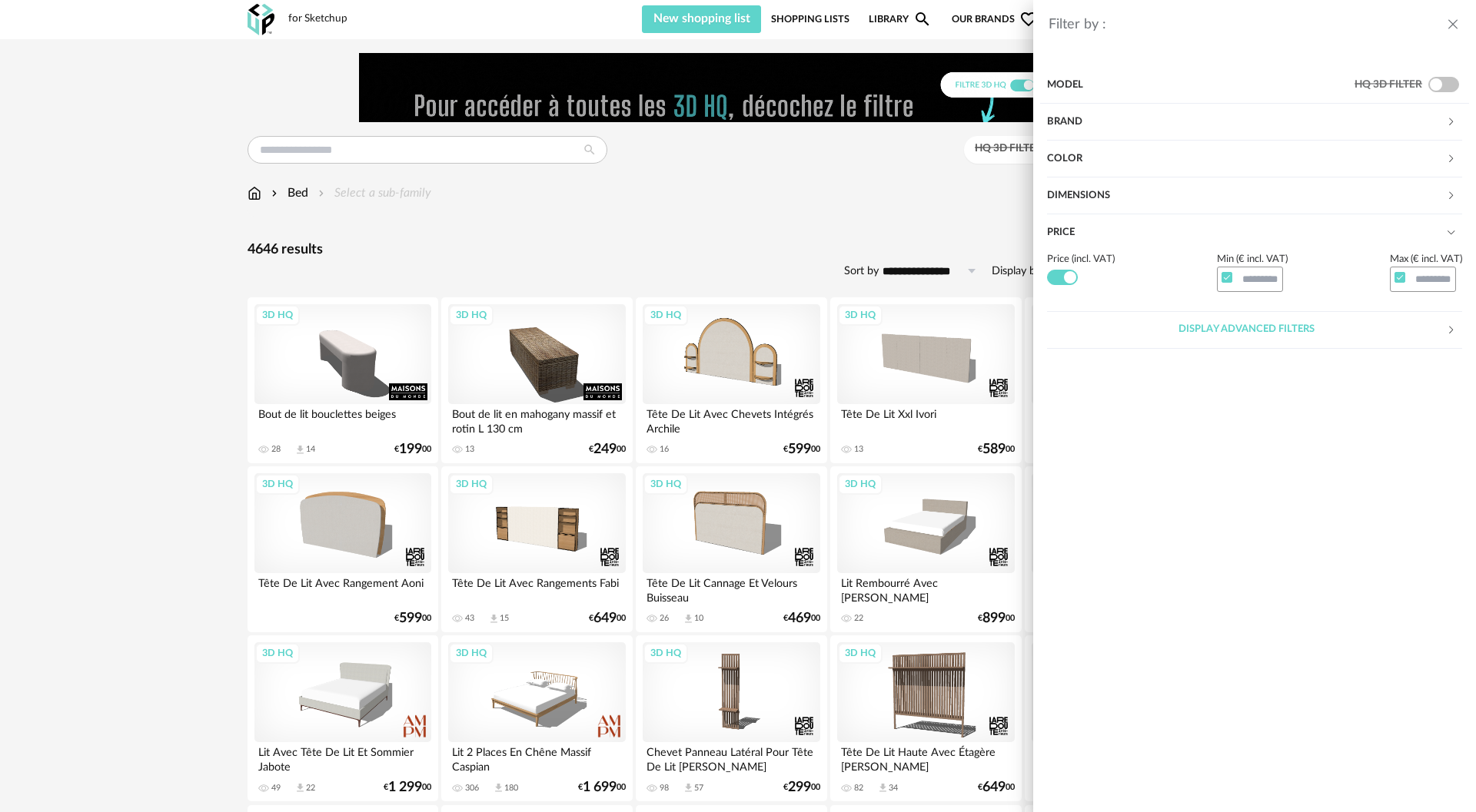
click at [1053, 278] on span at bounding box center [1063, 277] width 31 height 16
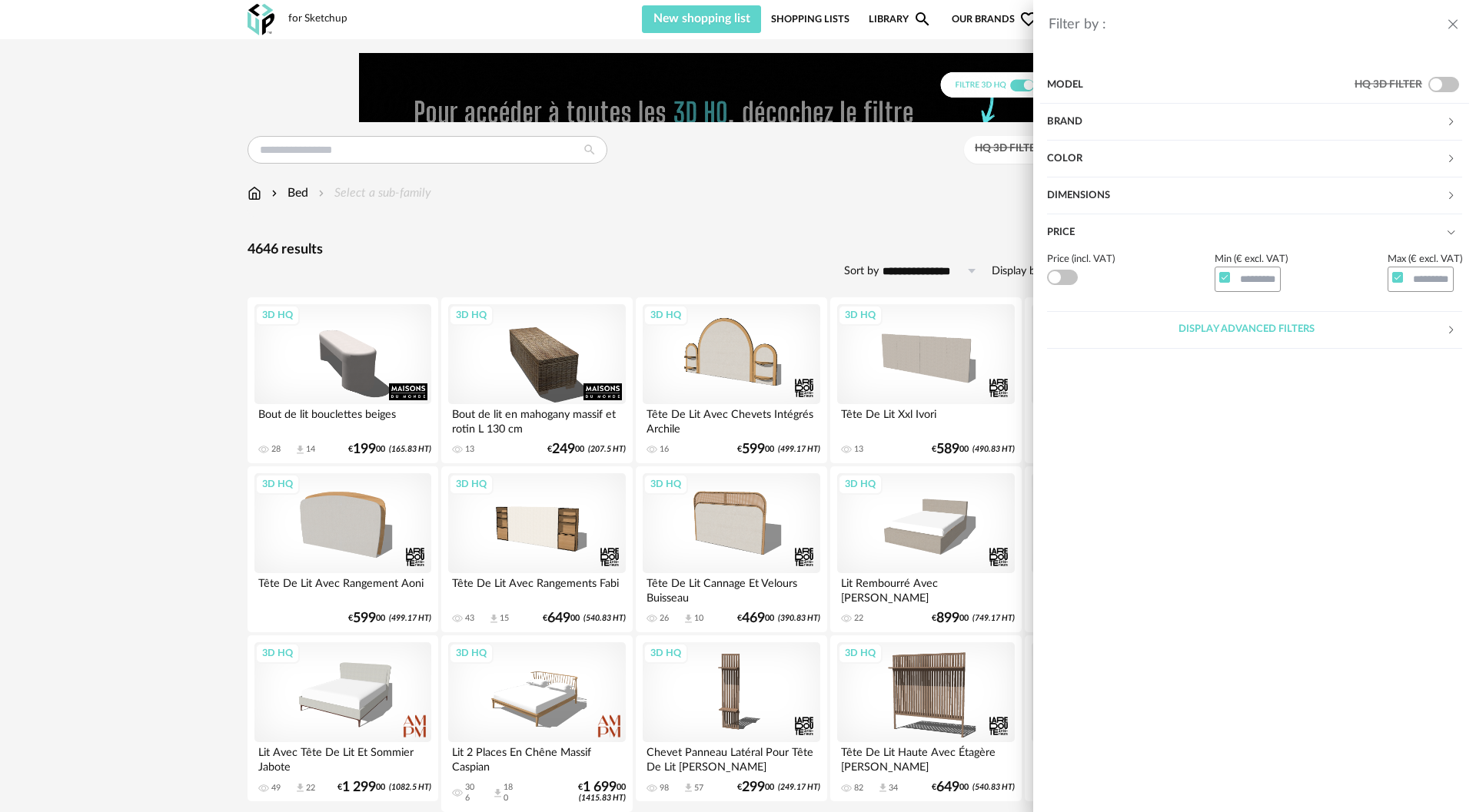
click at [1122, 335] on div "Display advanced filters" at bounding box center [1246, 330] width 399 height 37
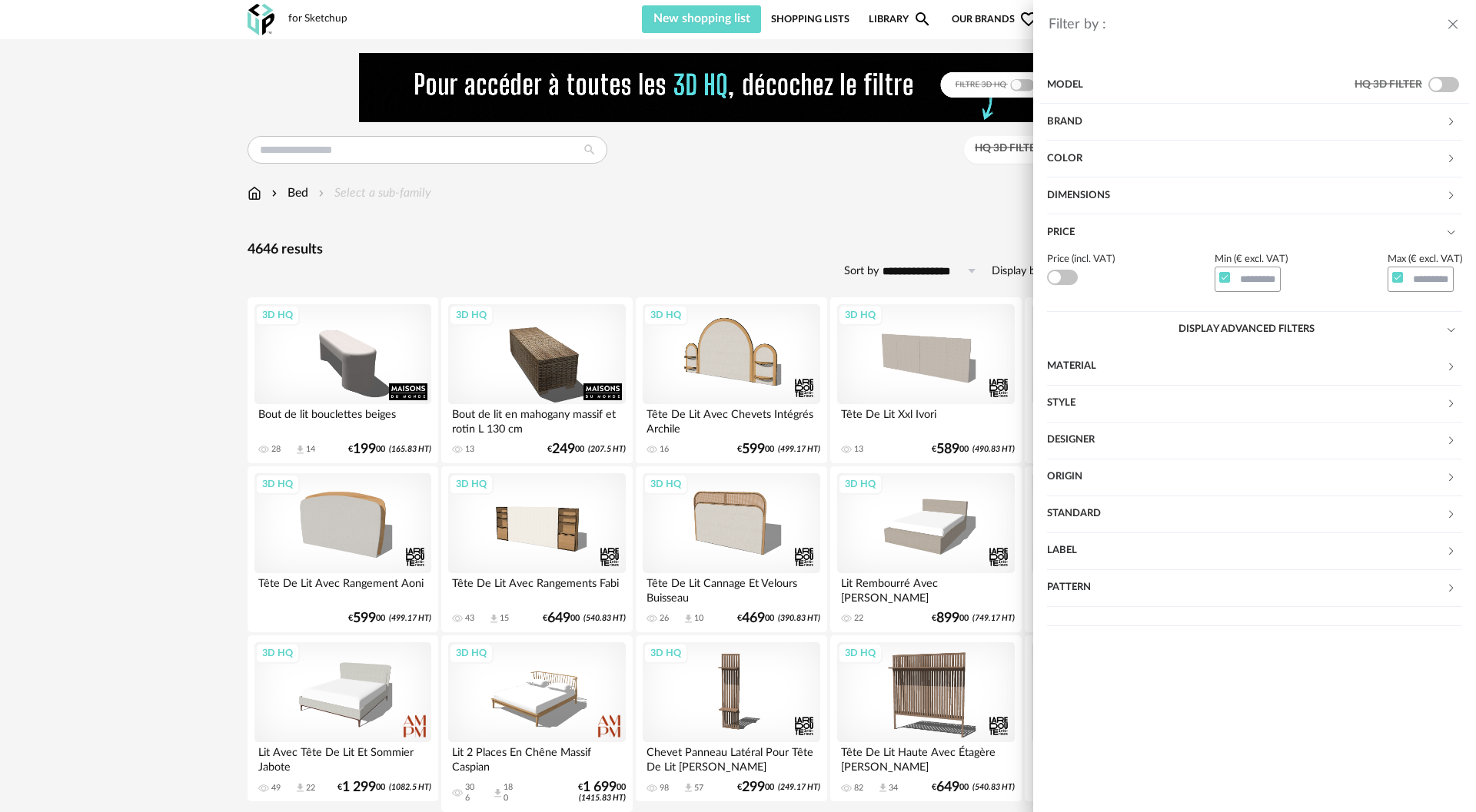
click at [25, 357] on div "Filter by : Model HQ 3D filter Brand &tradition 0 101 Copenhagen 0 366 Concept …" at bounding box center [738, 406] width 1476 height 812
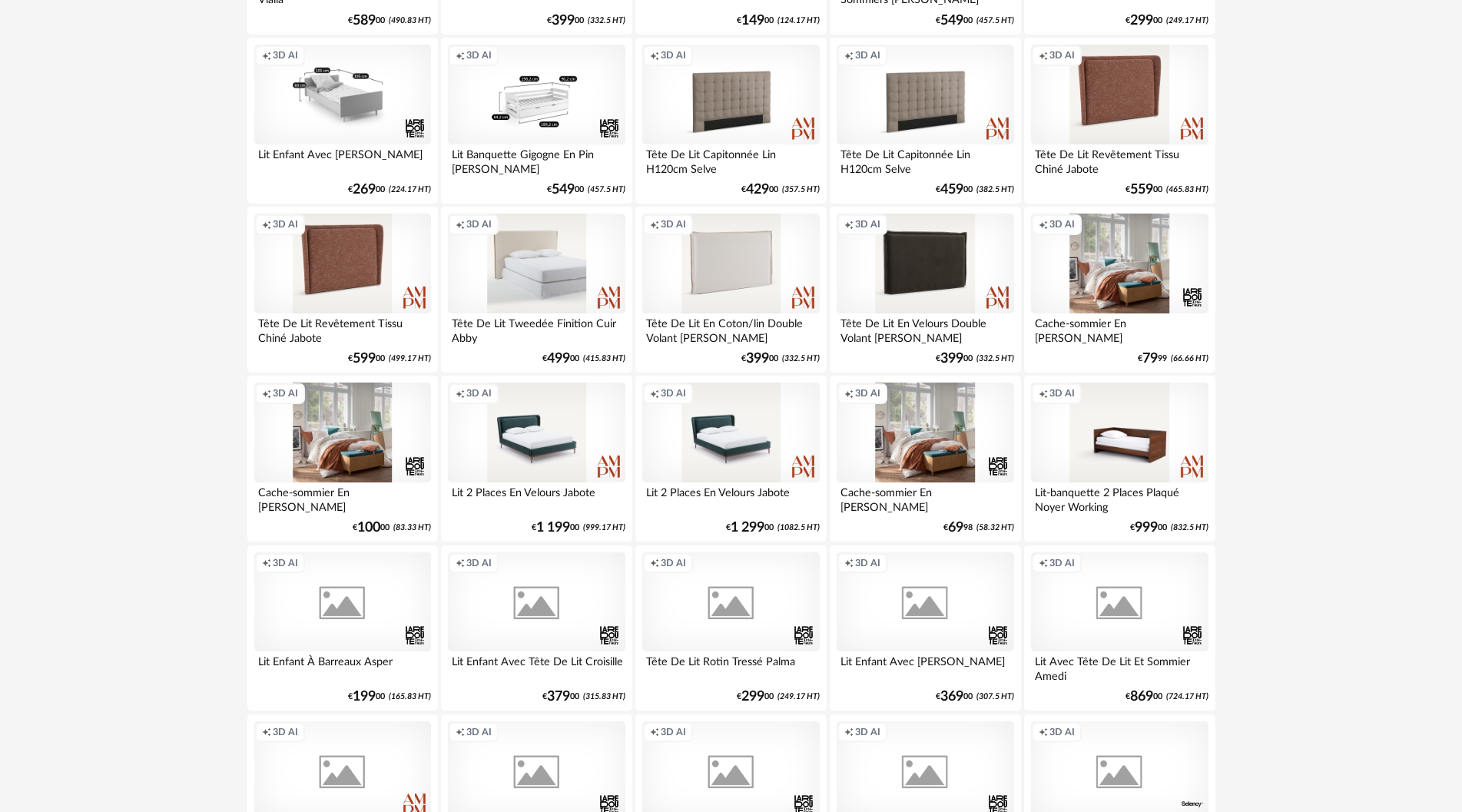
scroll to position [2305, 0]
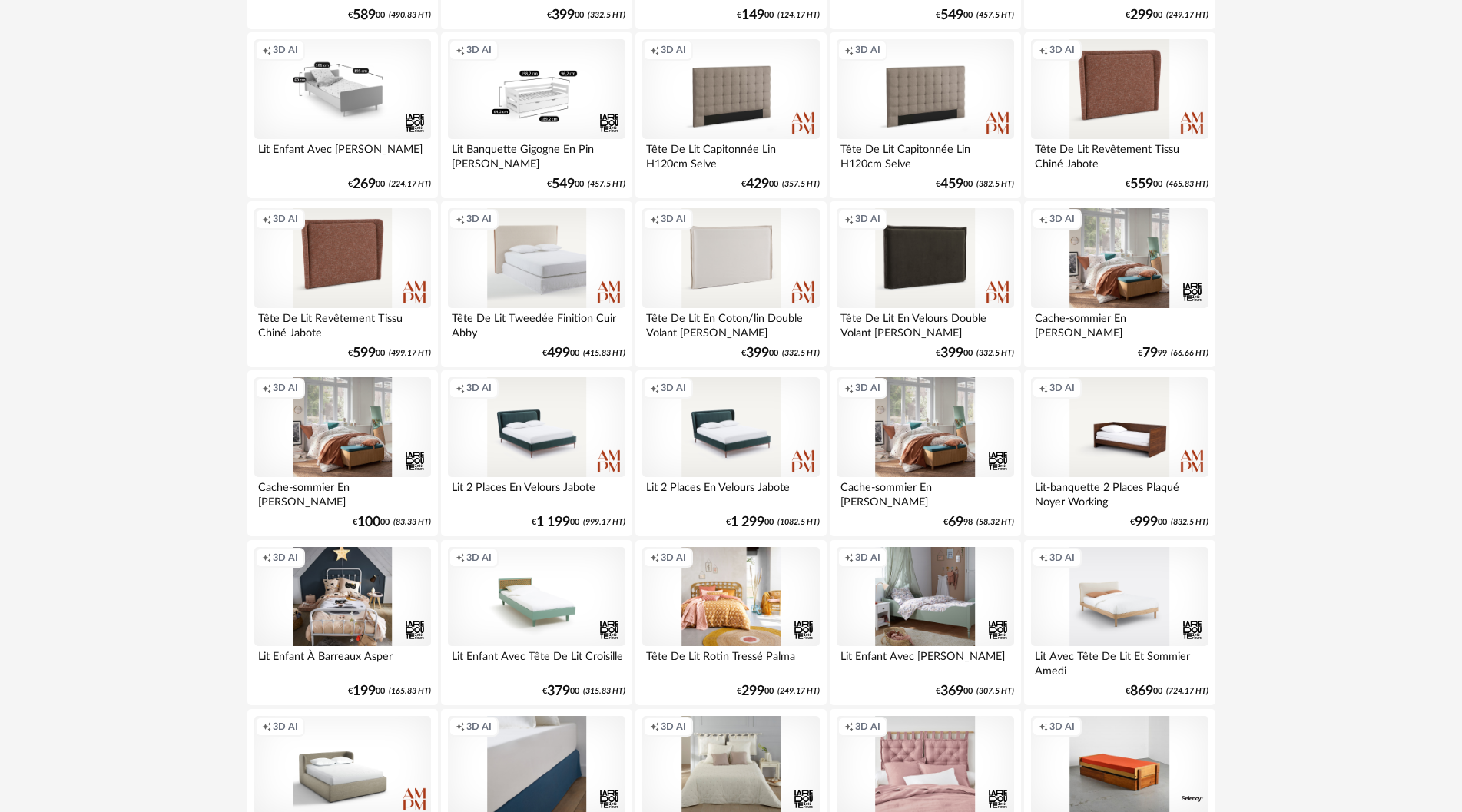
click at [360, 254] on div "Creation icon 3D AI" at bounding box center [342, 258] width 177 height 100
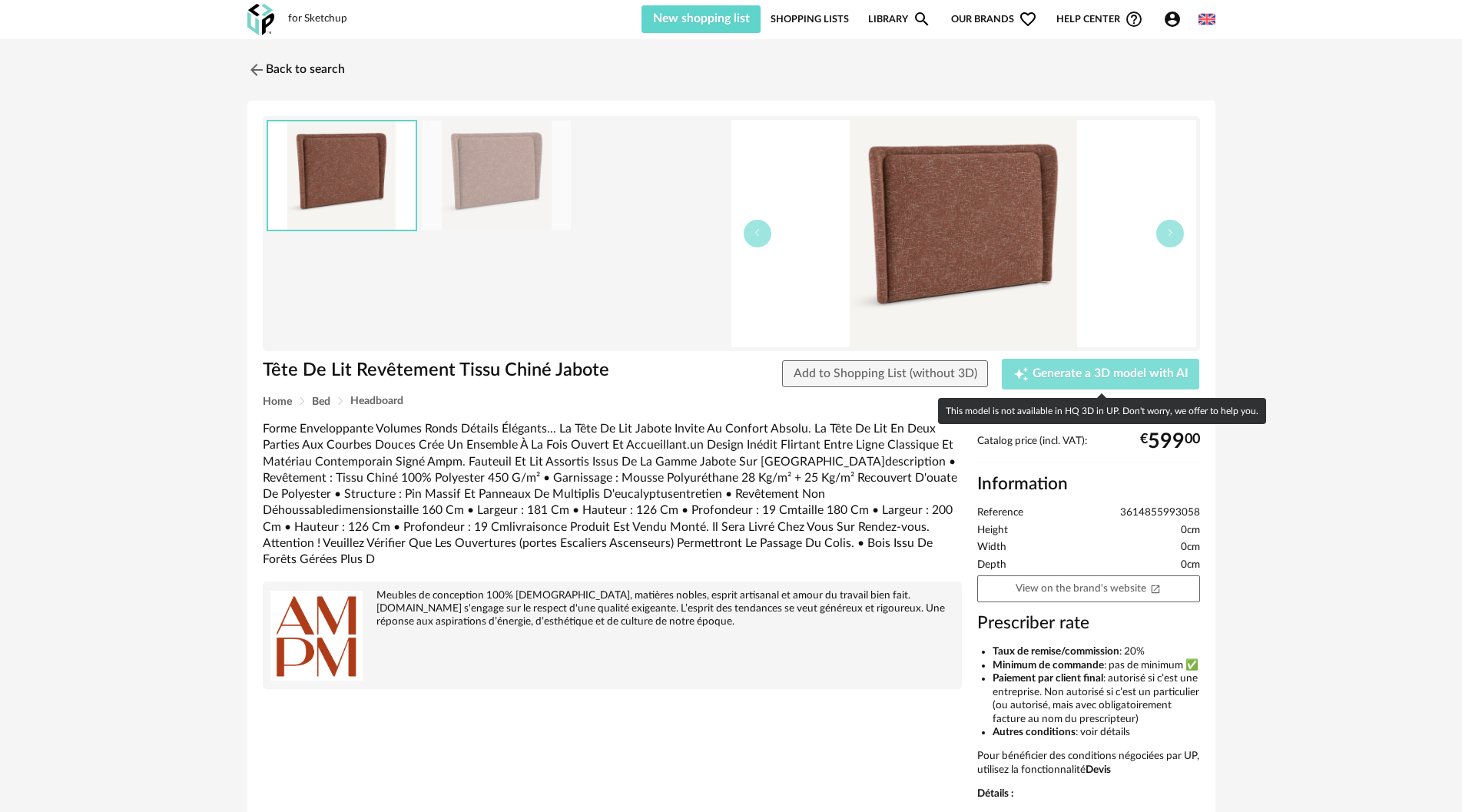
click at [1095, 378] on span "Generate a 3D model with AI" at bounding box center [1111, 374] width 156 height 12
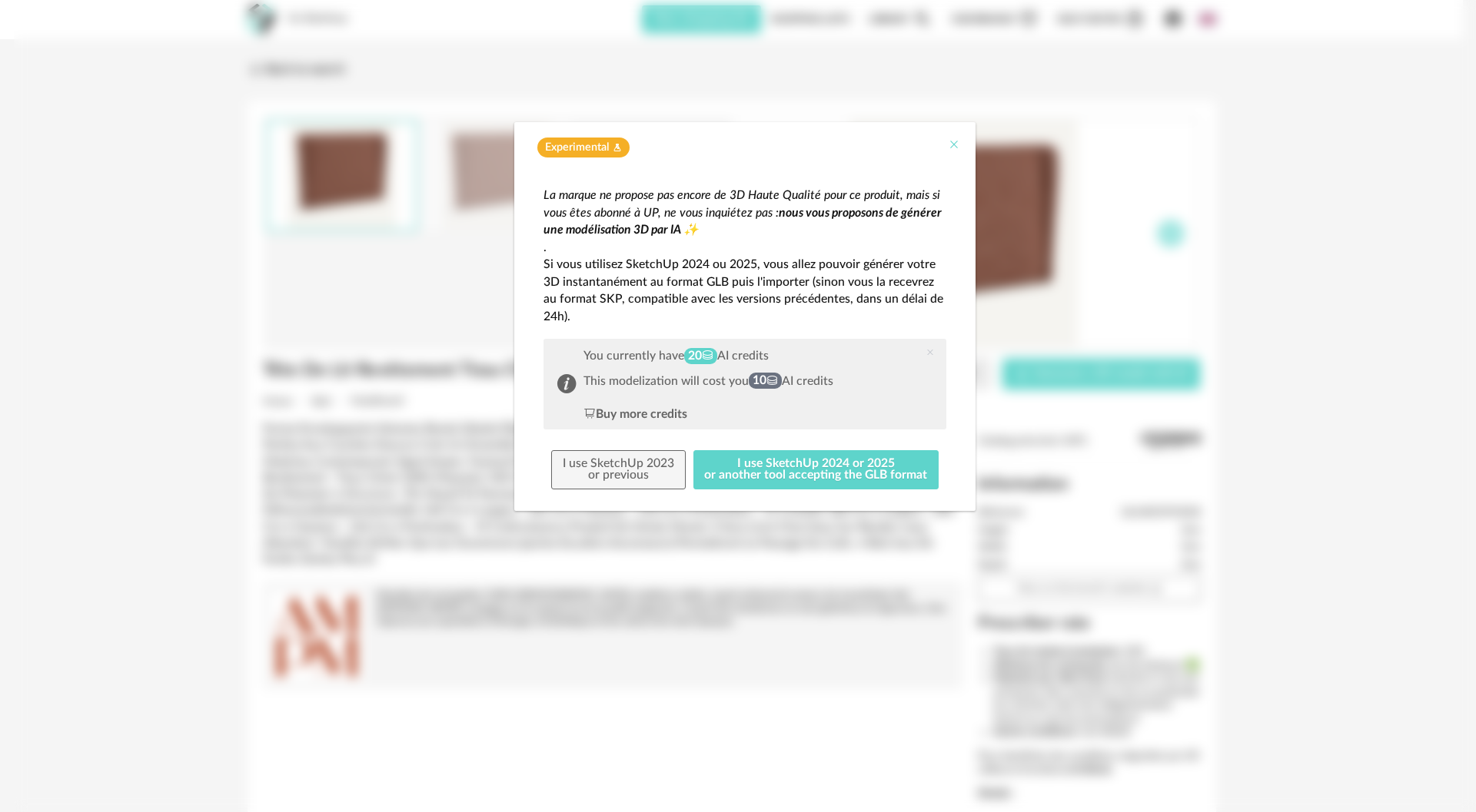
click at [955, 148] on icon "Close" at bounding box center [953, 144] width 12 height 12
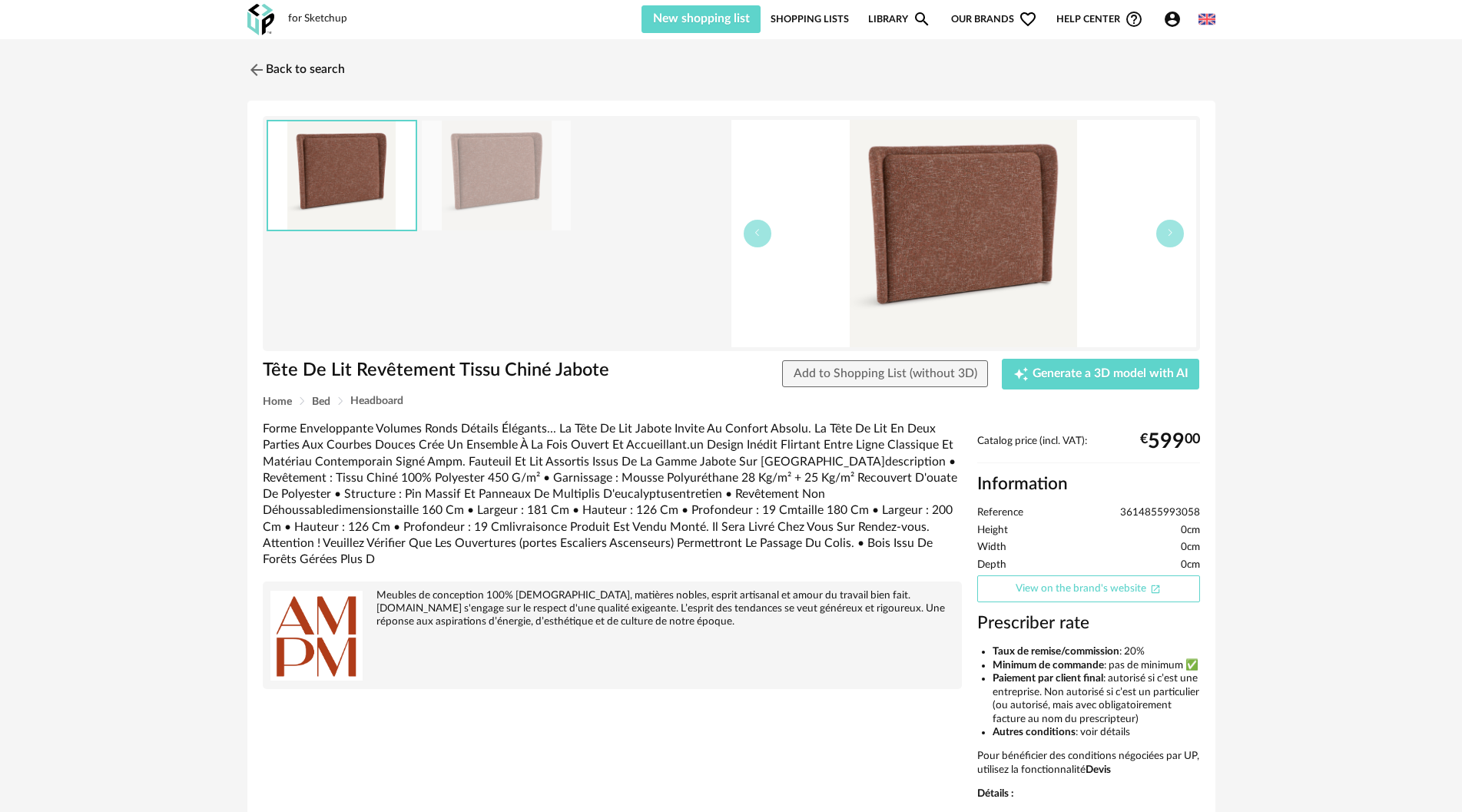
click at [1049, 597] on link "View on the brand's website Open In New icon" at bounding box center [1088, 588] width 223 height 27
click at [271, 75] on link "Back to search" at bounding box center [292, 70] width 97 height 34
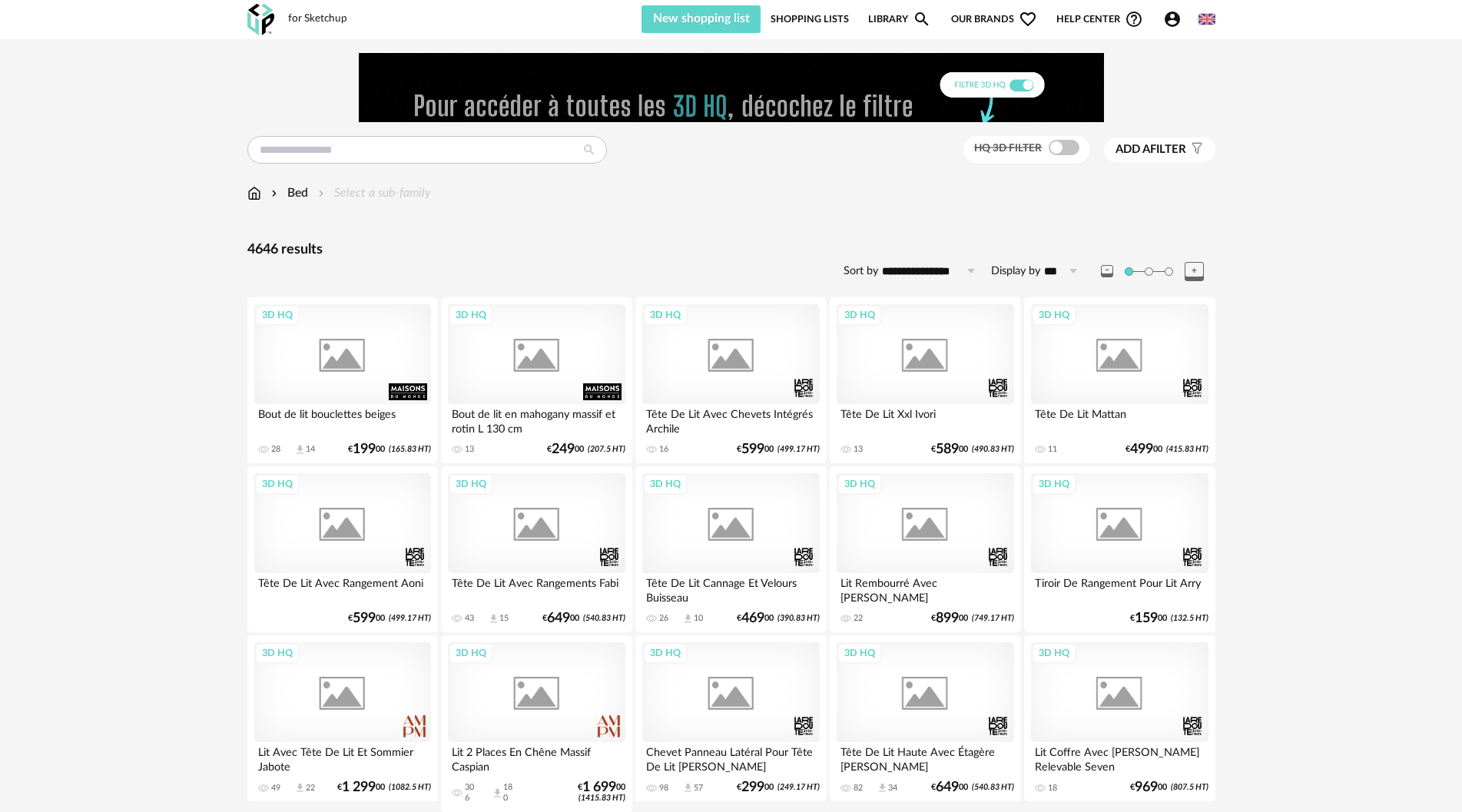
scroll to position [2305, 0]
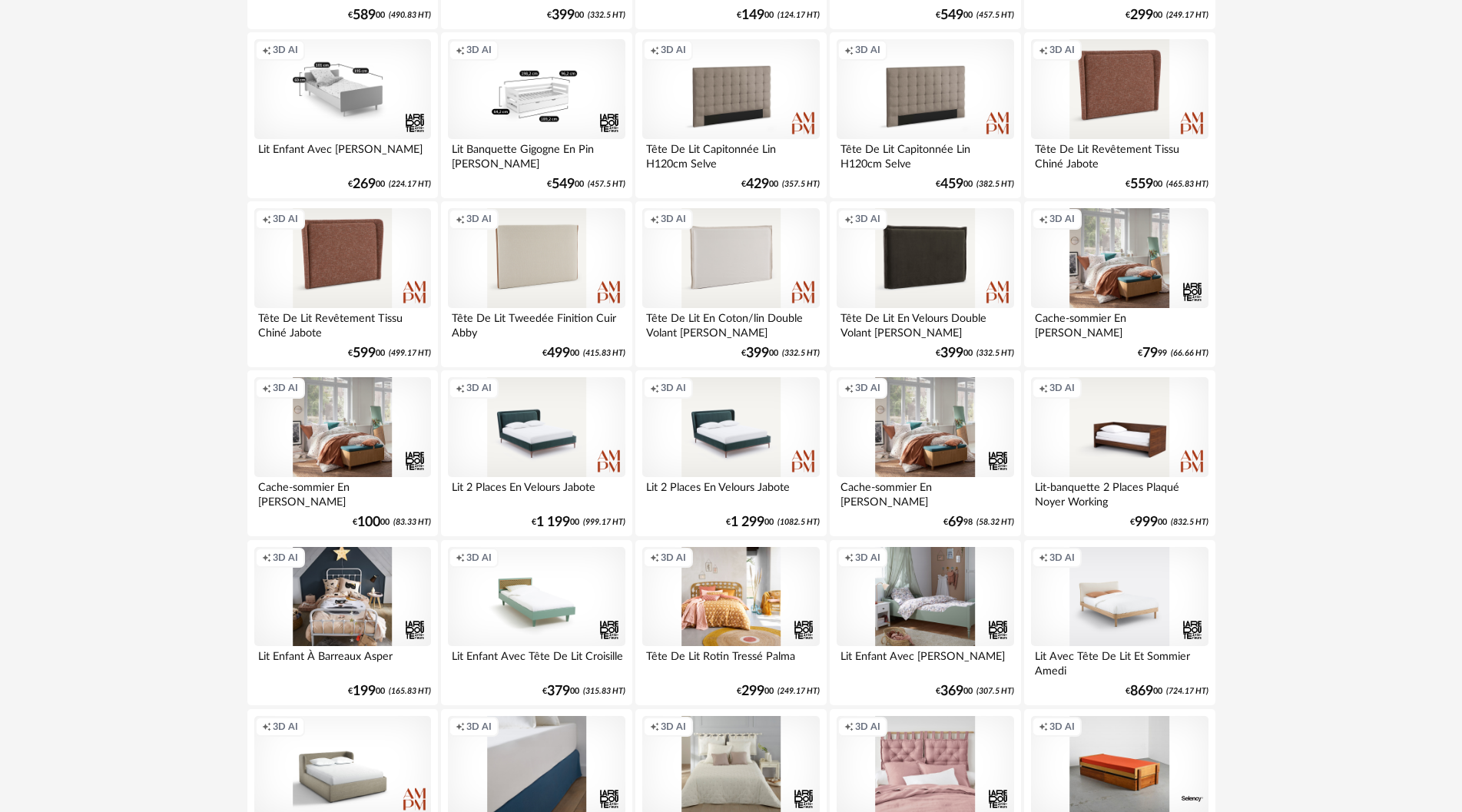
click at [537, 255] on div "Creation icon 3D AI" at bounding box center [536, 258] width 177 height 100
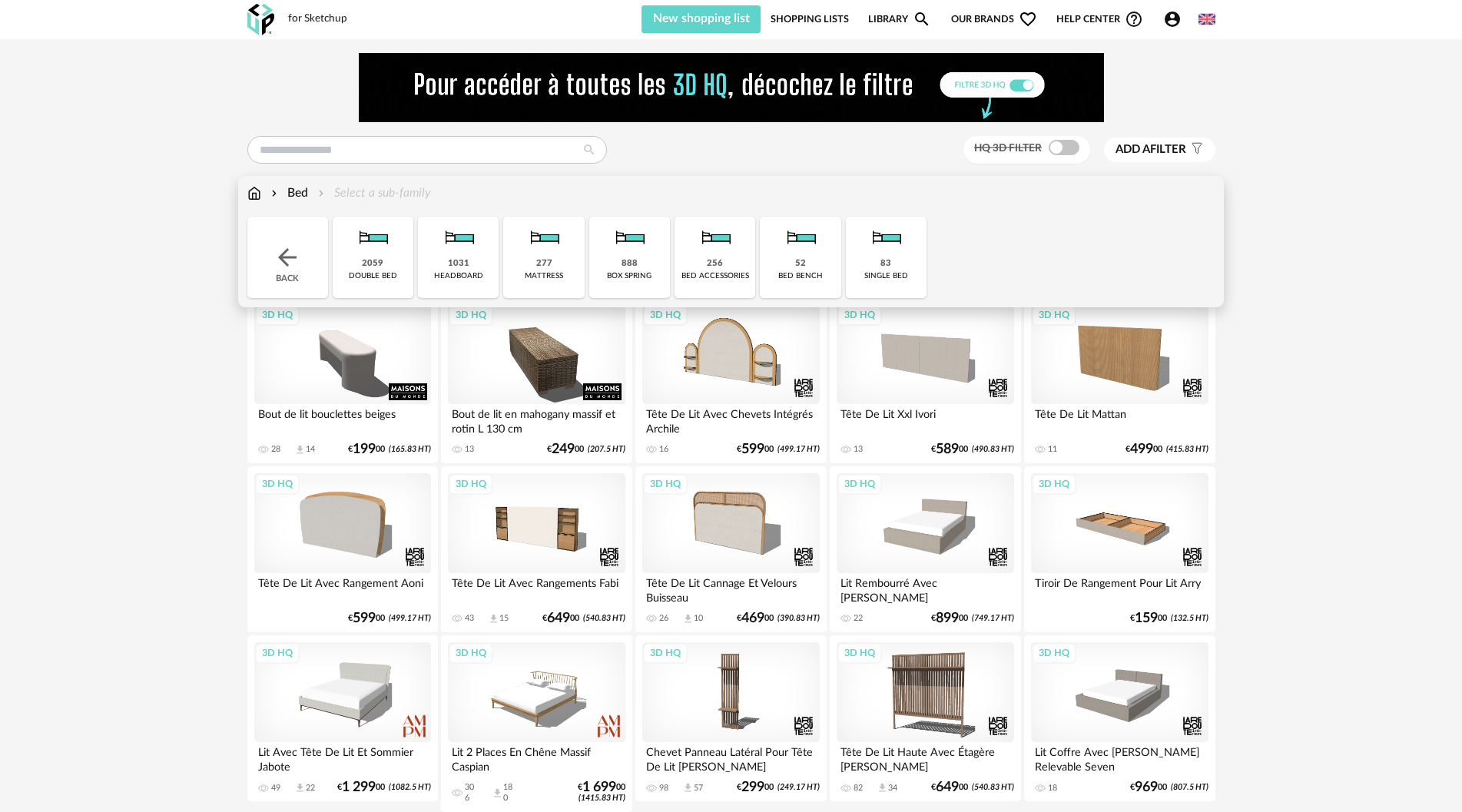
click at [254, 192] on img at bounding box center [254, 192] width 14 height 17
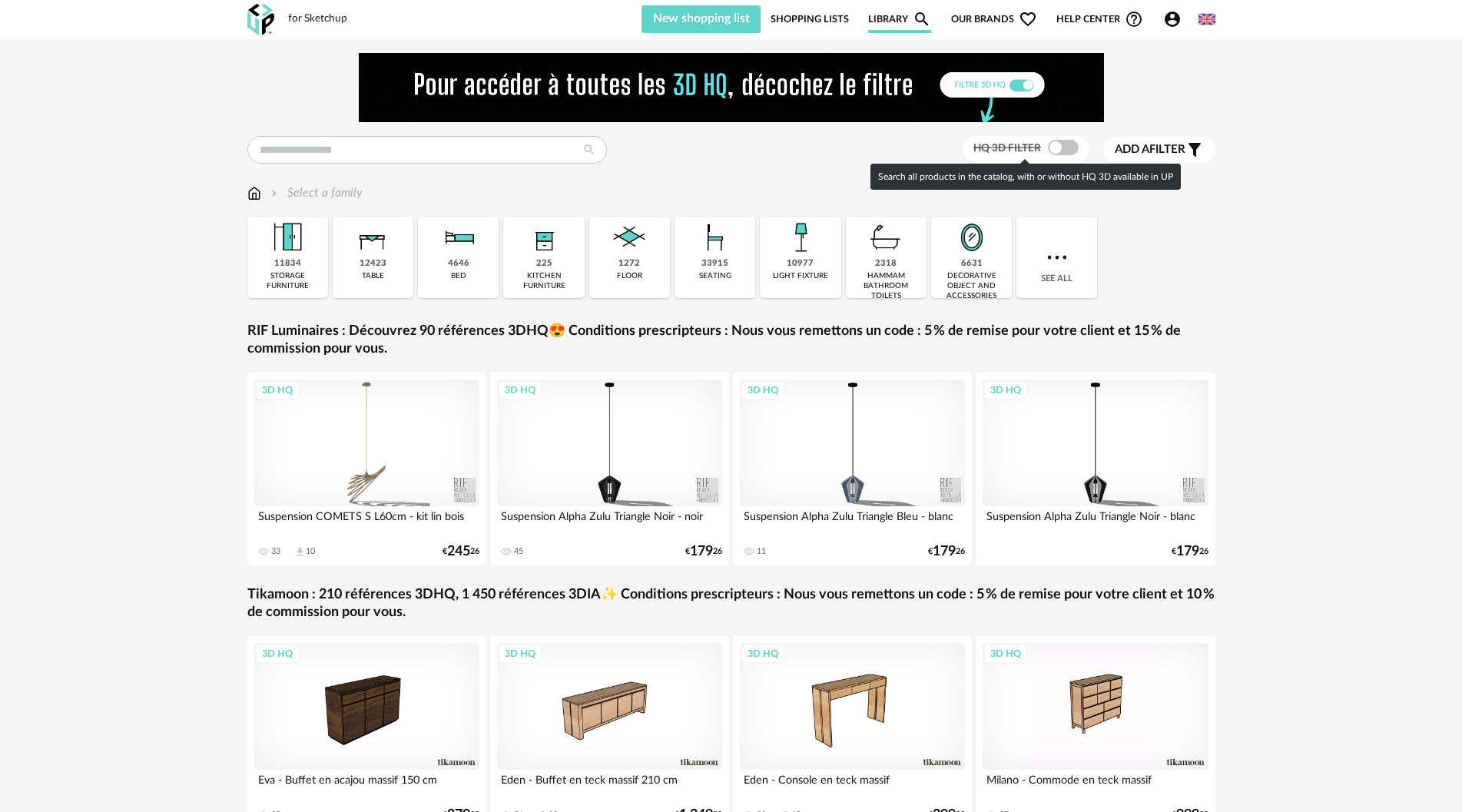
click at [1059, 149] on span at bounding box center [1064, 148] width 31 height 16
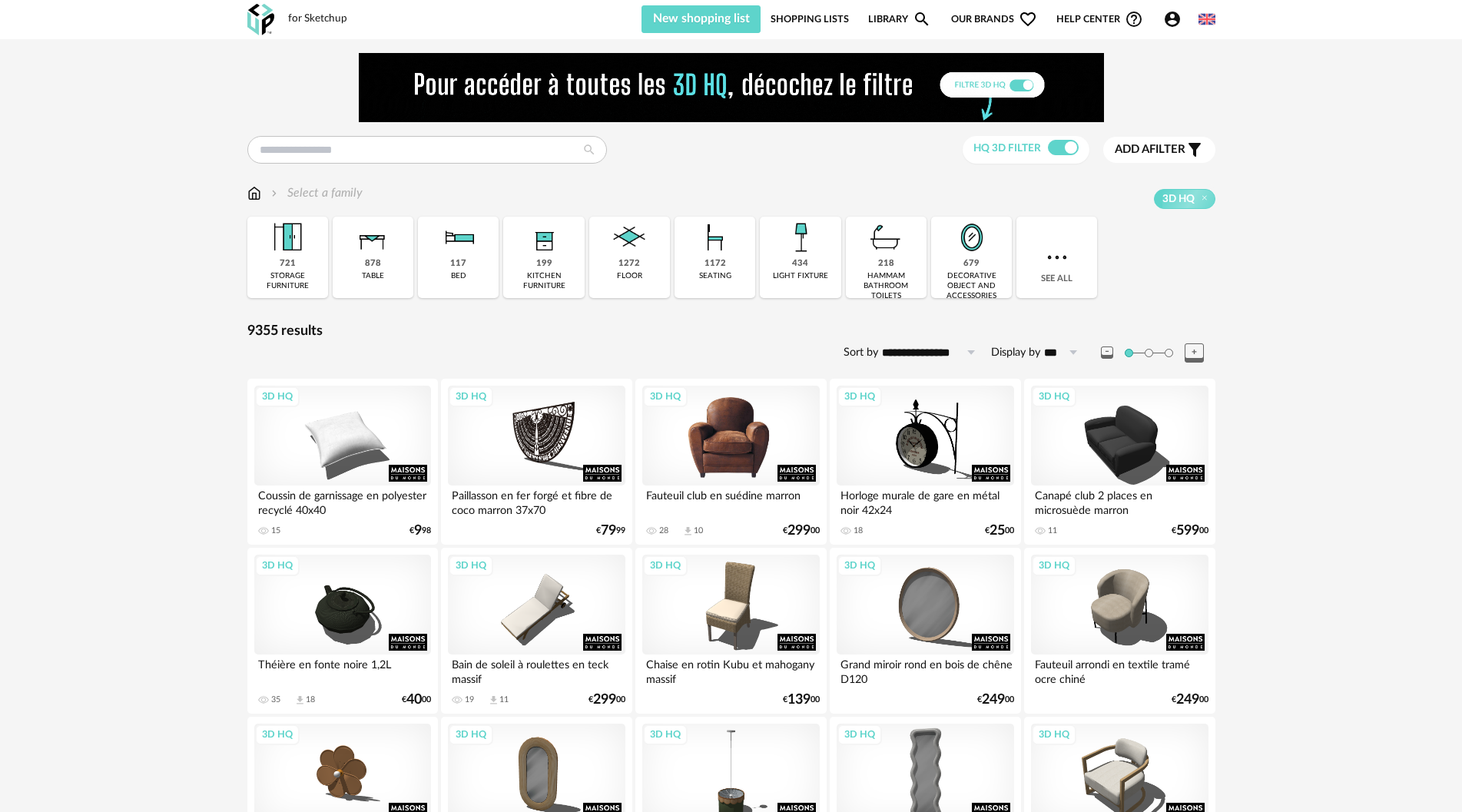
click at [710, 439] on div "3D HQ" at bounding box center [731, 435] width 177 height 100
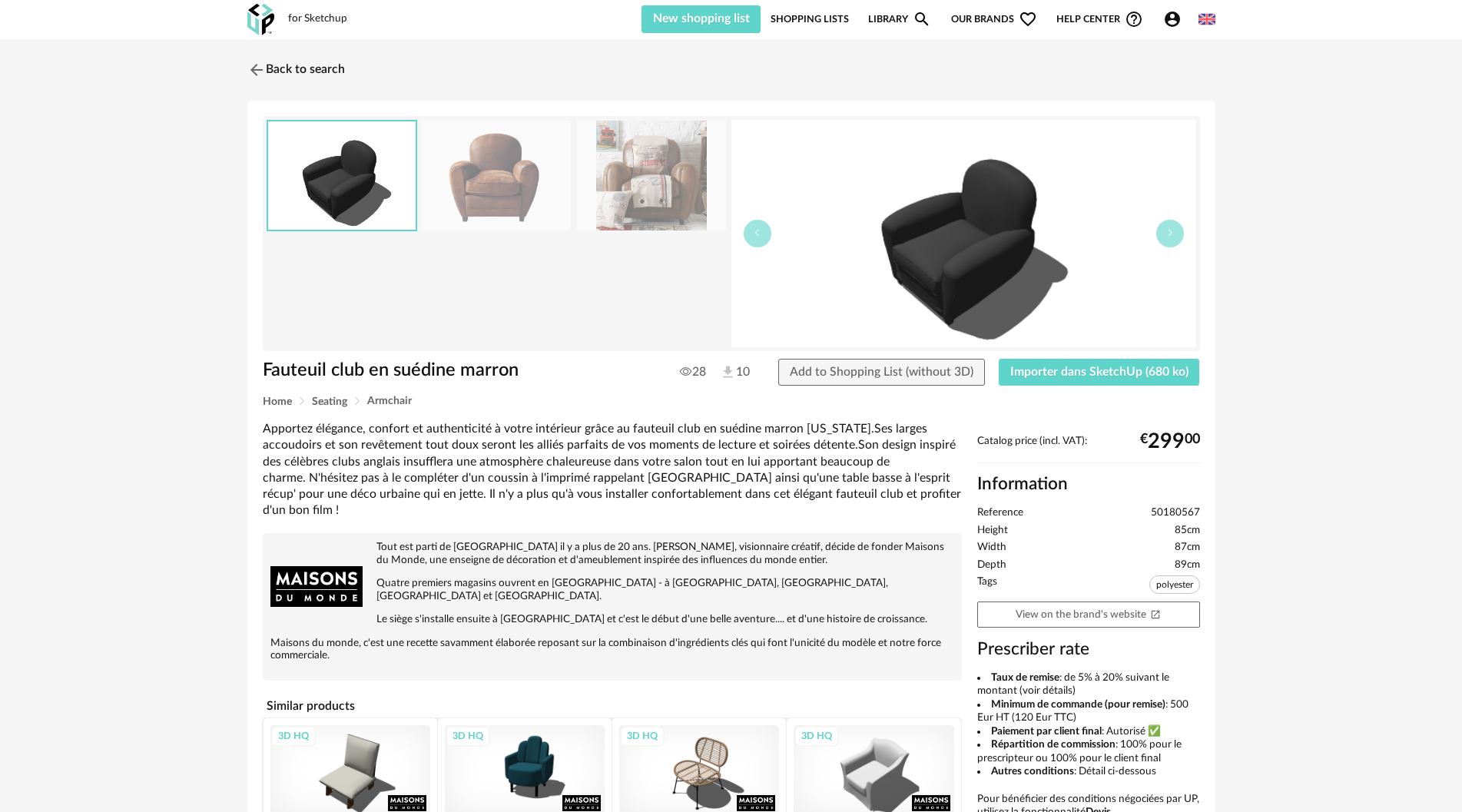
click at [1210, 19] on img at bounding box center [1207, 19] width 16 height 16
click at [1182, 58] on li "Français" at bounding box center [1164, 59] width 99 height 27
click at [1207, 21] on img at bounding box center [1207, 19] width 16 height 16
click at [1171, 60] on li "English" at bounding box center [1165, 59] width 93 height 27
click at [1179, 60] on div "Back to search" at bounding box center [731, 70] width 968 height 34
